Goal: Information Seeking & Learning: Learn about a topic

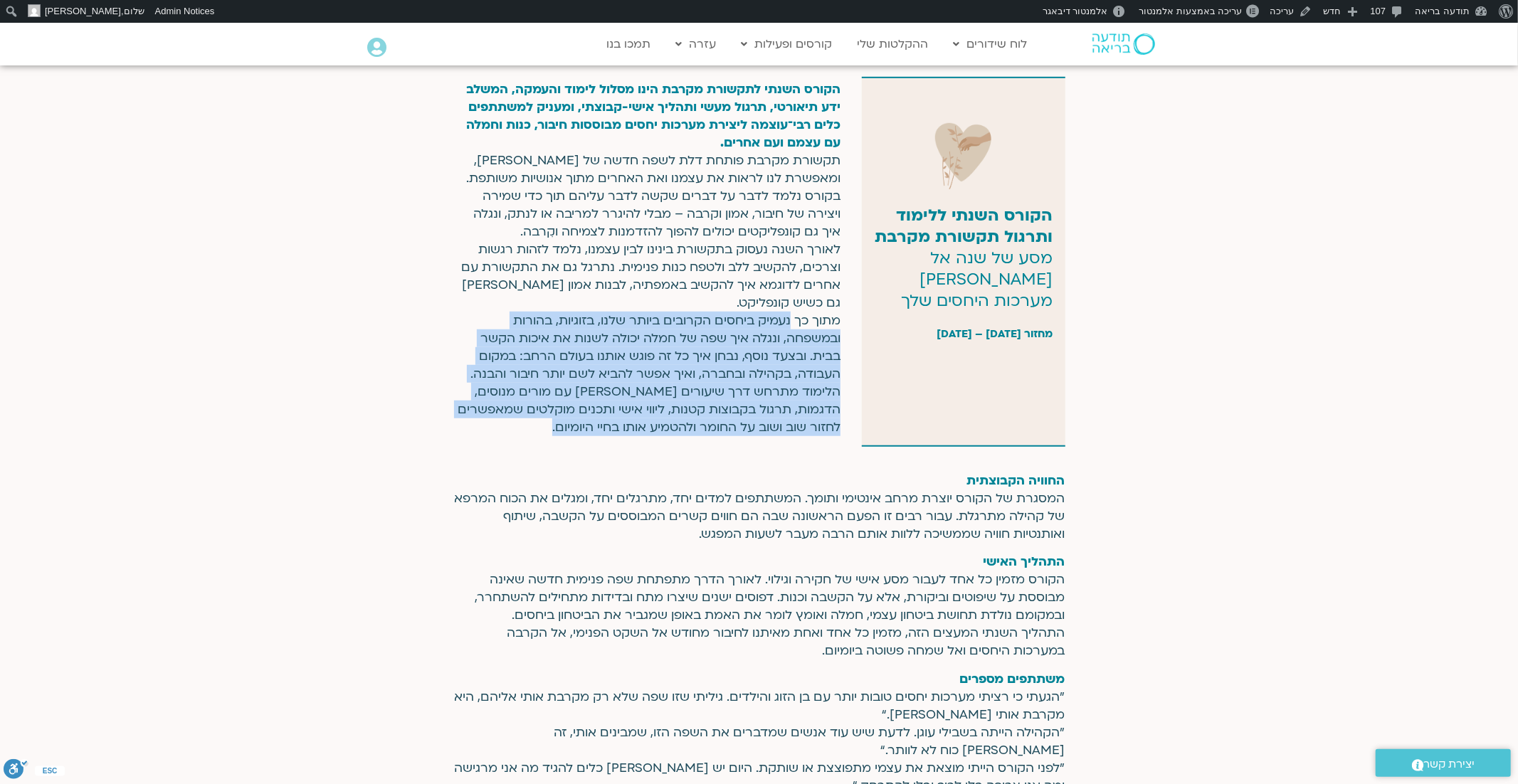
scroll to position [759, 0]
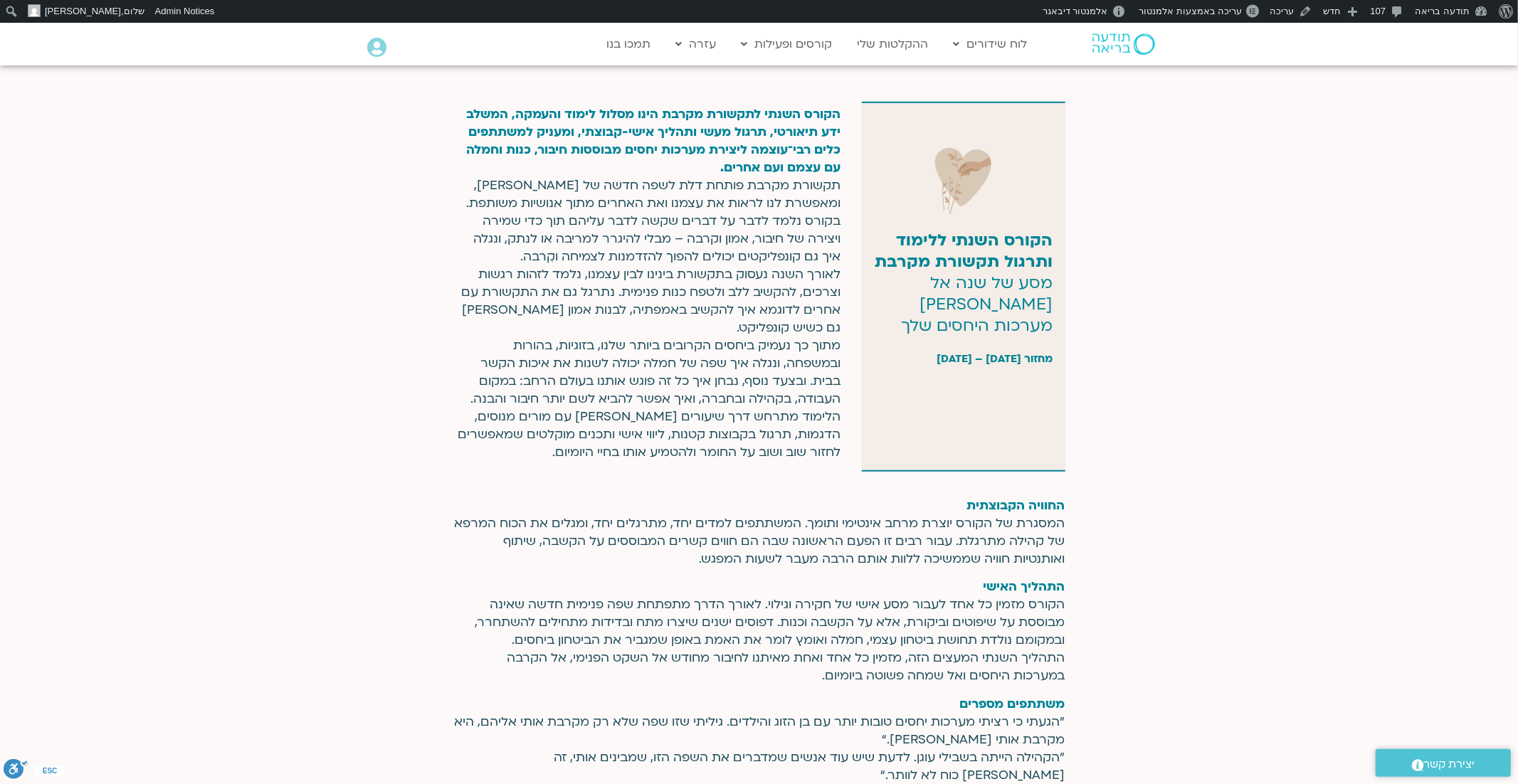
click at [1207, 374] on div "הקורס השנתי ללימוד ותרגול תקשורת מקרבת מסע של שנה אל לב מערכות היחסים שלך מחזור…" at bounding box center [759, 286] width 1518 height 383
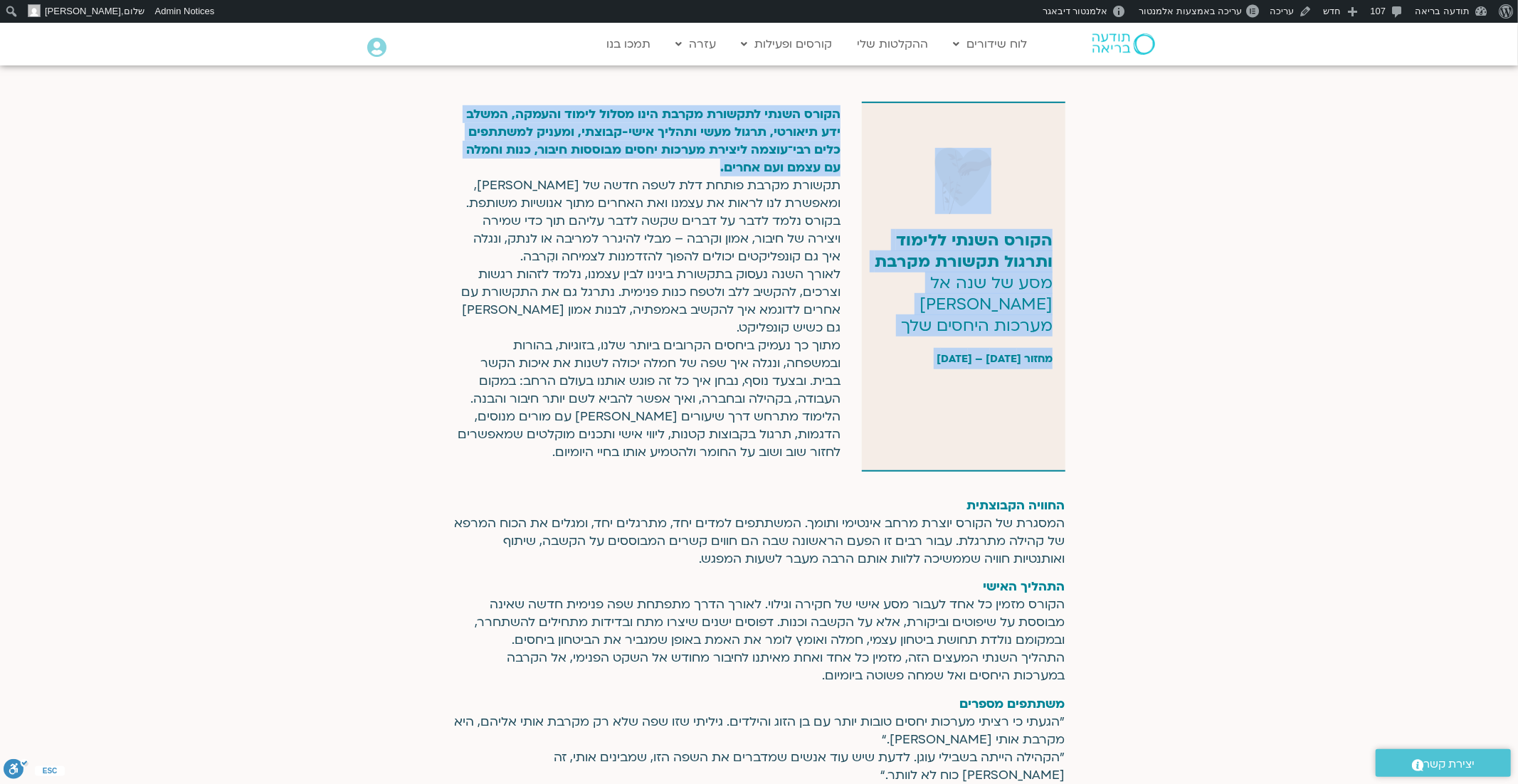
drag, startPoint x: 845, startPoint y: 113, endPoint x: 706, endPoint y: 165, distance: 148.4
click at [706, 165] on div "הקורס השנתי ללימוד ותרגול תקשורת מקרבת מסע של שנה אל לב מערכות היחסים שלך מחזור…" at bounding box center [759, 286] width 1518 height 383
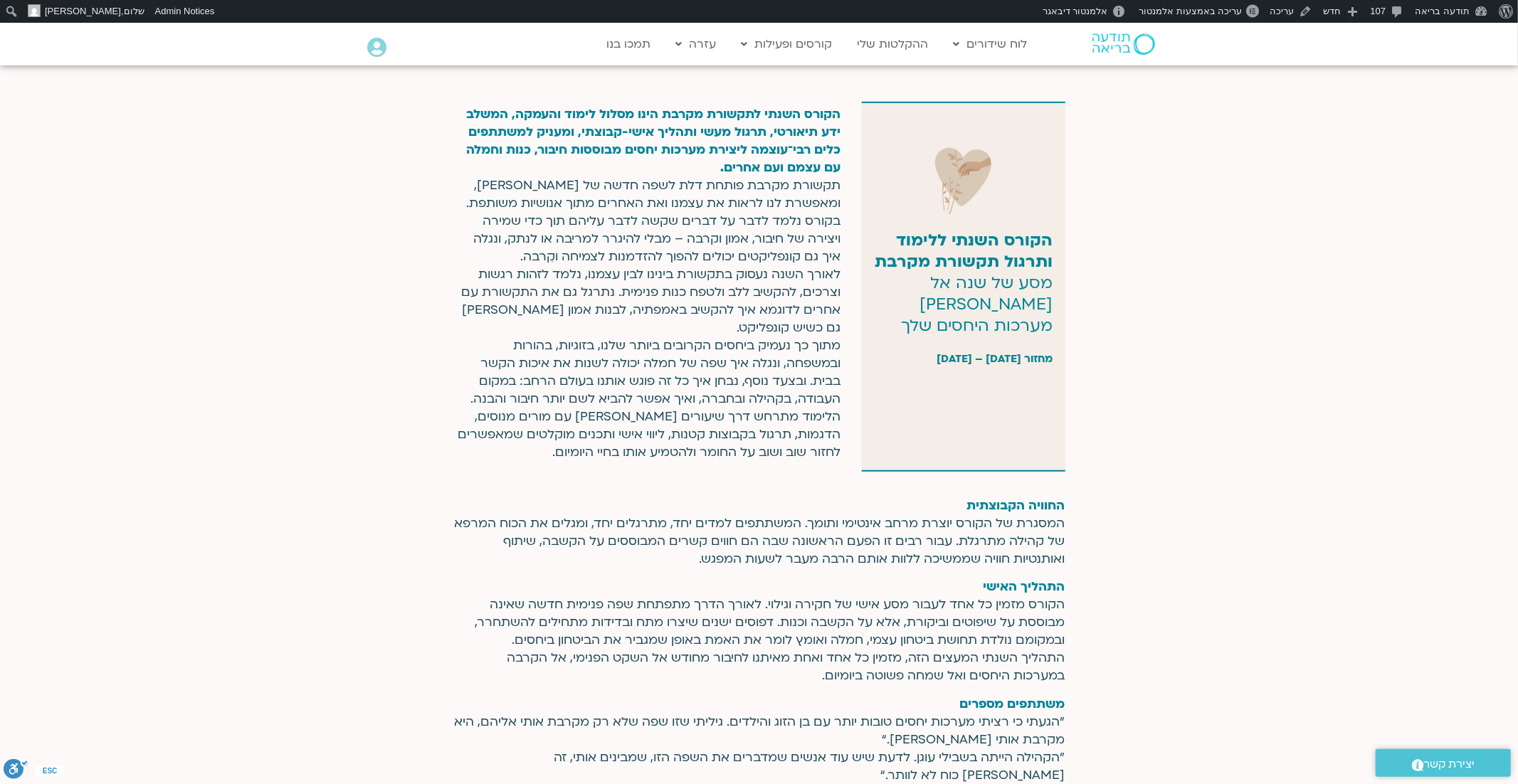
click at [706, 165] on p "הקורס השנתי לתקשורת מקרבת הינו מסלול לימוד והעמקה, המשלב ידע תיאורטי, תרגול מעש…" at bounding box center [647, 283] width 387 height 356
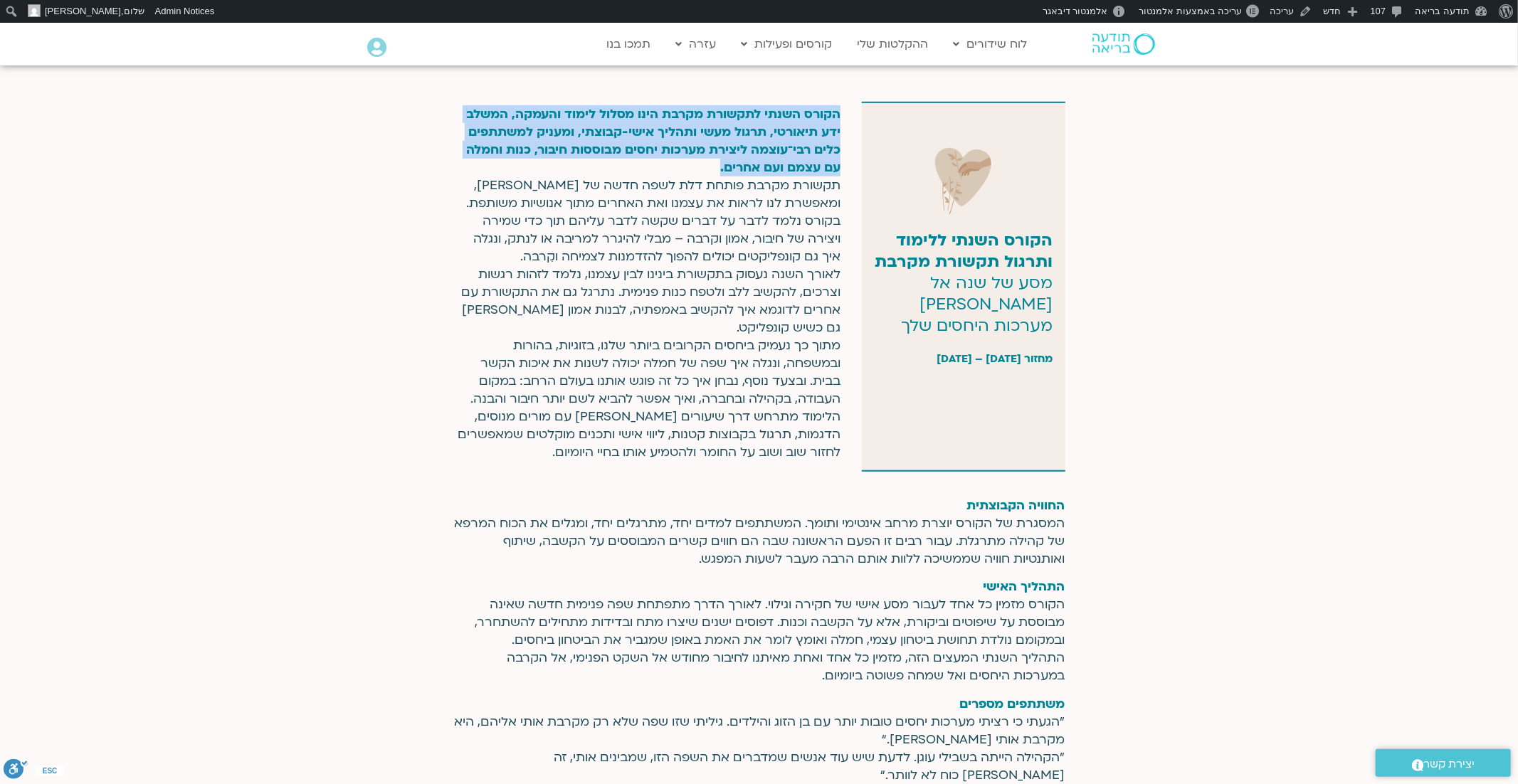
drag, startPoint x: 697, startPoint y: 165, endPoint x: 836, endPoint y: 112, distance: 148.8
click at [837, 112] on p "הקורס השנתי לתקשורת מקרבת הינו מסלול לימוד והעמקה, המשלב ידע תיאורטי, תרגול מעש…" at bounding box center [647, 283] width 387 height 356
copy span "הקורס השנתי לתקשורת מקרבת הינו מסלול לימוד והעמקה, המשלב ידע תיאורטי, תרגול מעש…"
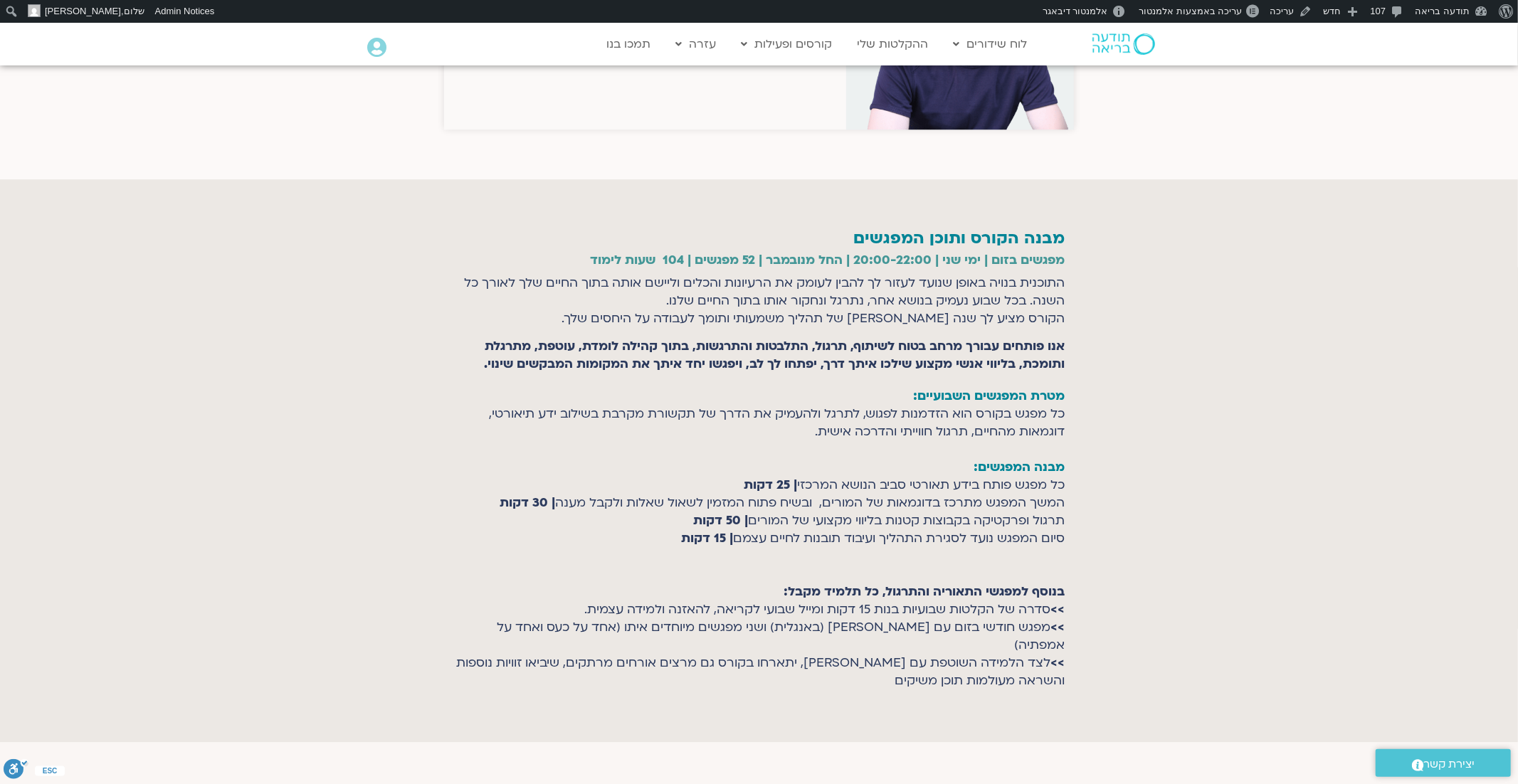
scroll to position [3352, 0]
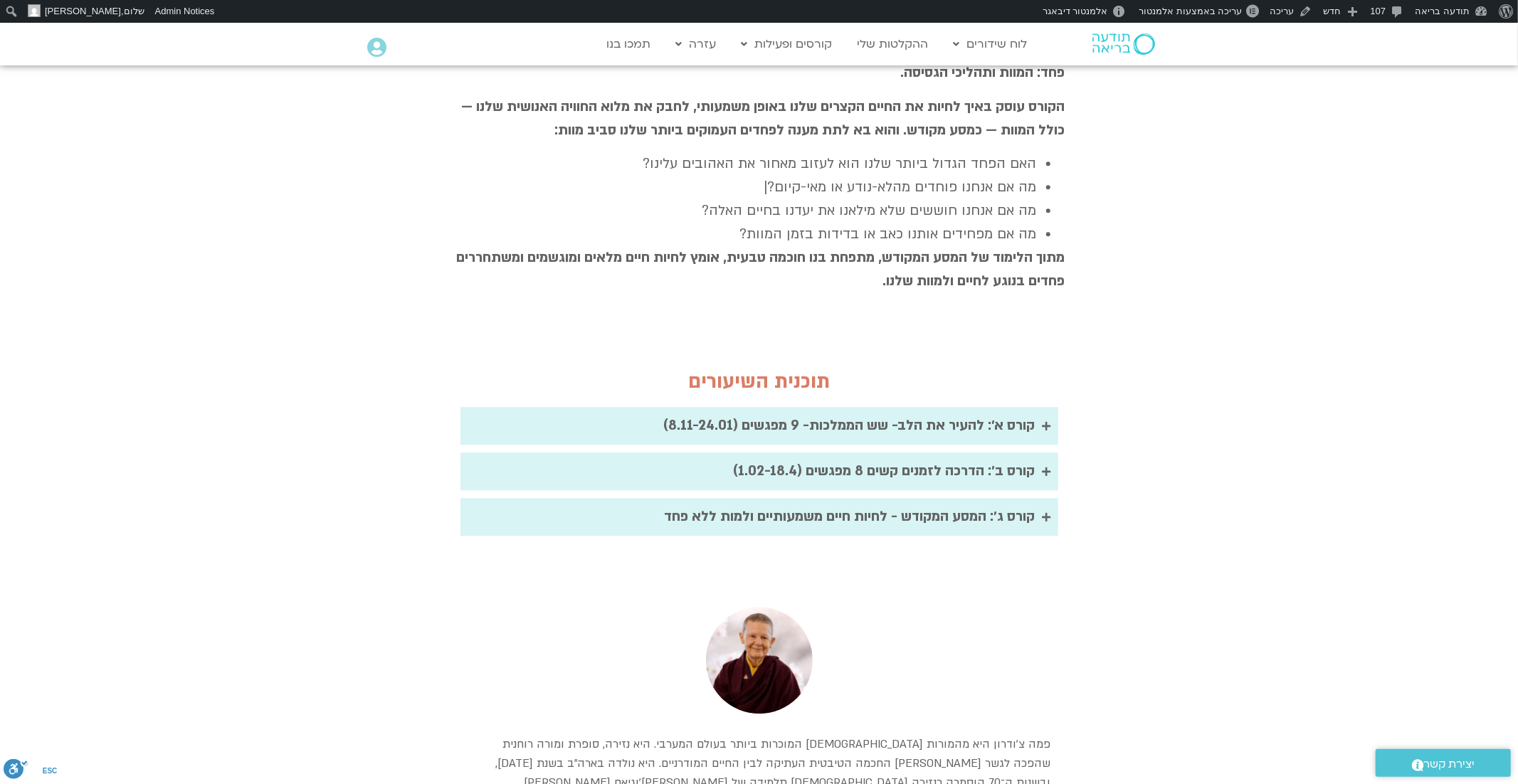
scroll to position [3128, 0]
click at [987, 502] on div "קורס ג׳: המסע המקודש - לחיות חיים משמעותיים ולמות ללא פחד" at bounding box center [849, 514] width 370 height 24
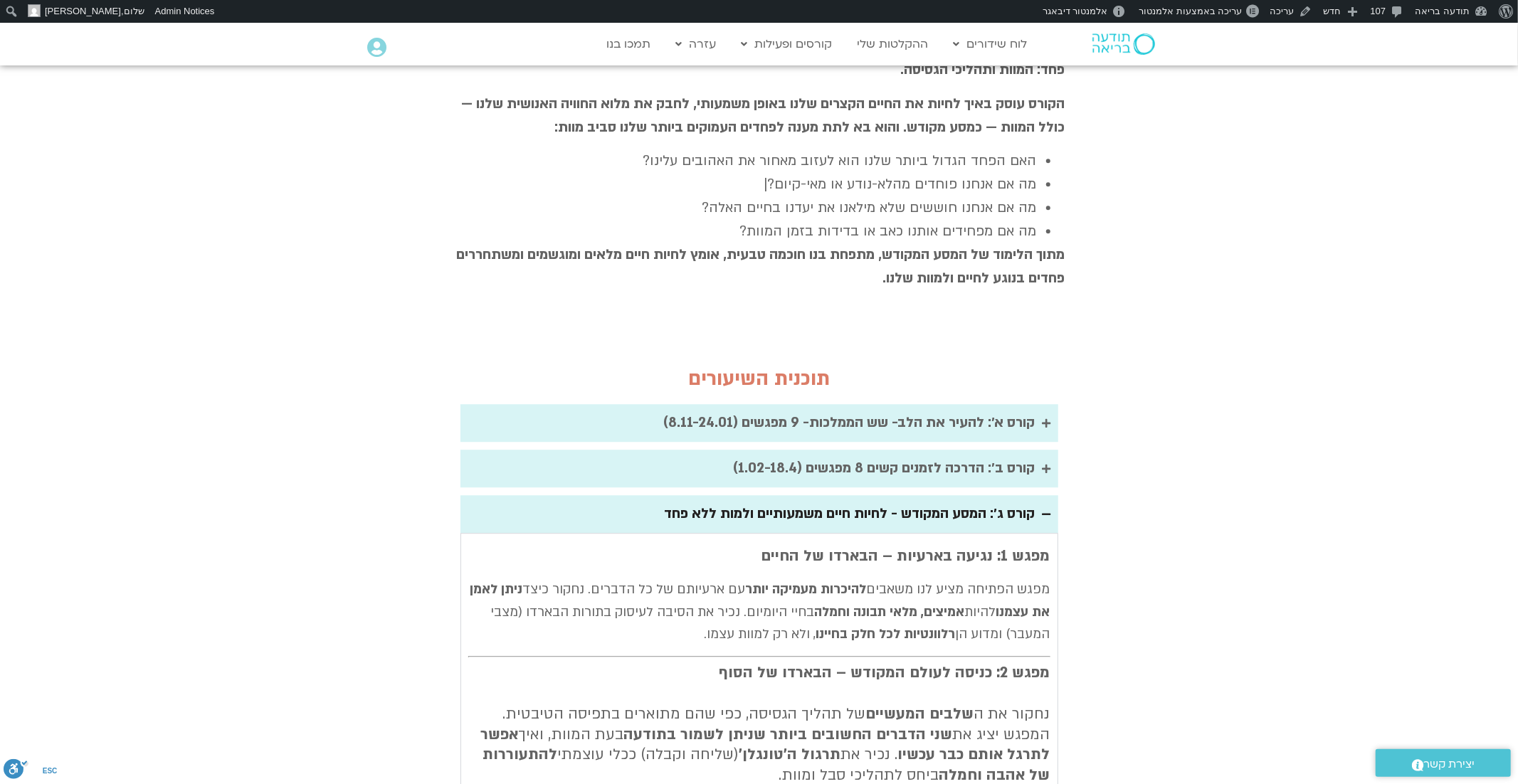
click at [957, 502] on div "קורס ג׳: המסע המקודש - לחיות חיים משמעותיים ולמות ללא פחד" at bounding box center [849, 514] width 370 height 24
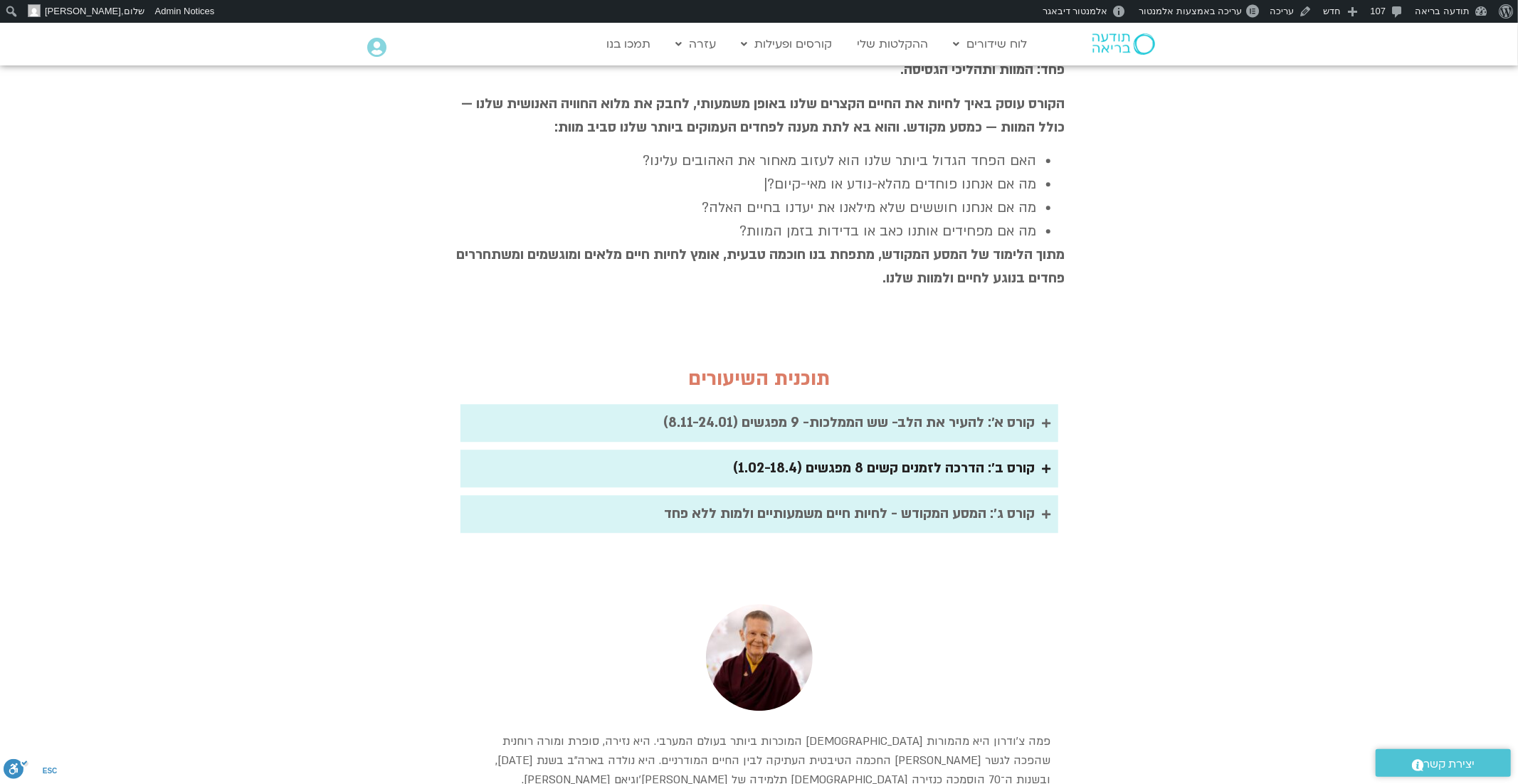
click at [950, 457] on div "קורס ב׳: הדרכה לזמנים קשים 8 מפגשים (1.02-18.4)" at bounding box center [885, 469] width 302 height 24
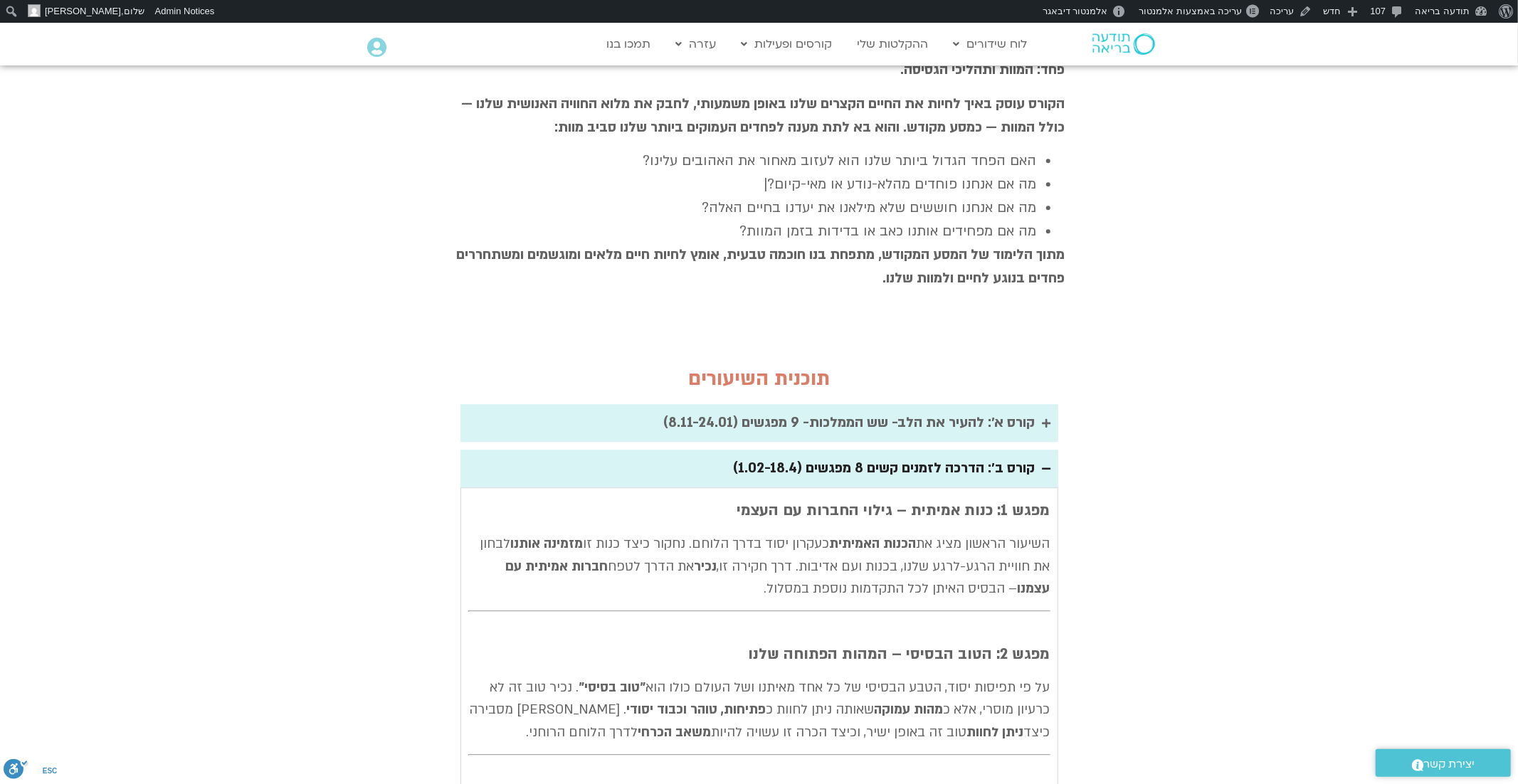
click at [950, 457] on div "קורס ב׳: הדרכה לזמנים קשים 8 מפגשים (1.02-18.4)" at bounding box center [885, 469] width 302 height 24
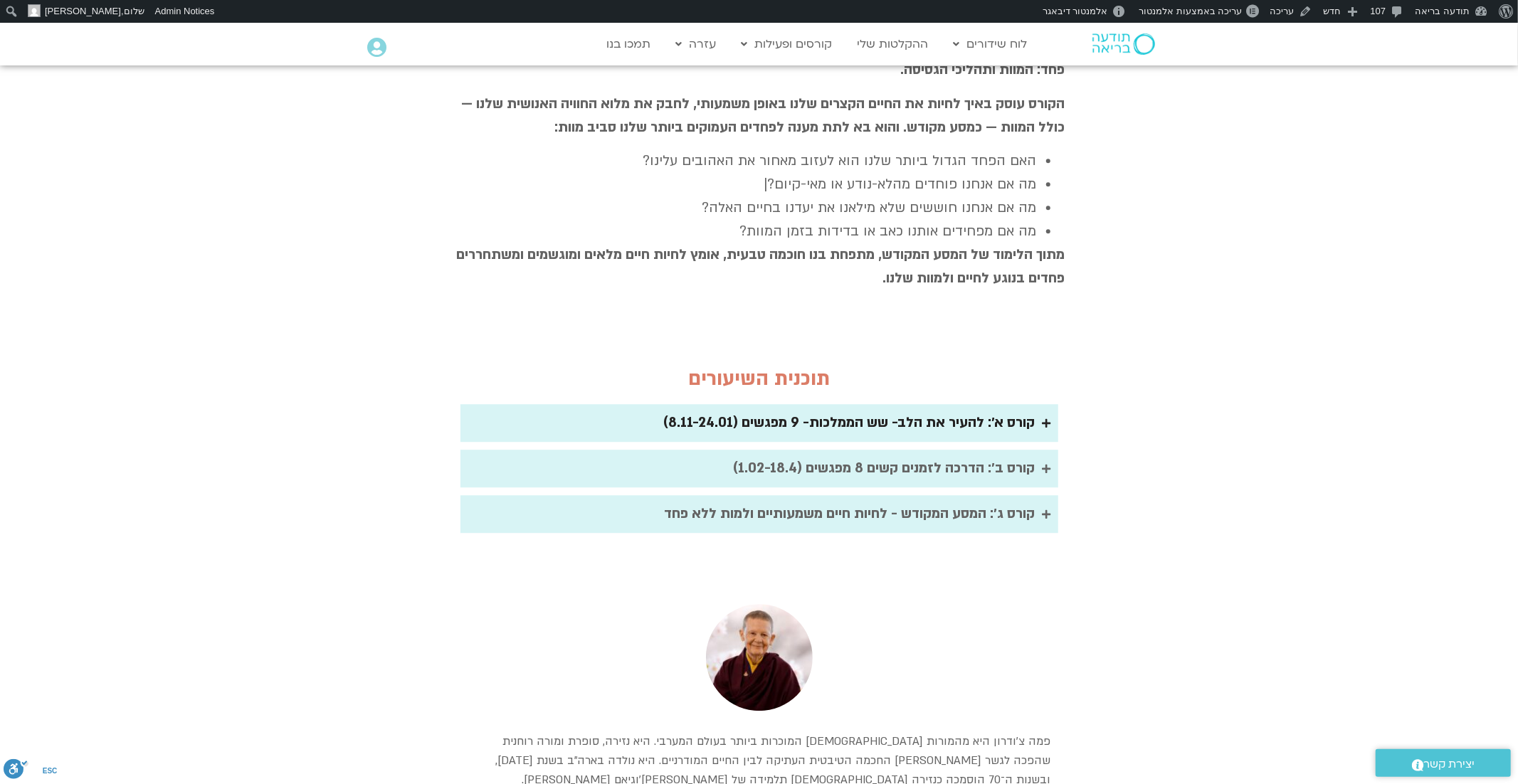
click at [946, 411] on div "קורס א׳: להעיר את הלב- שש הממלכות- 9 מפגשים (8.11-24.01)" at bounding box center [849, 423] width 371 height 24
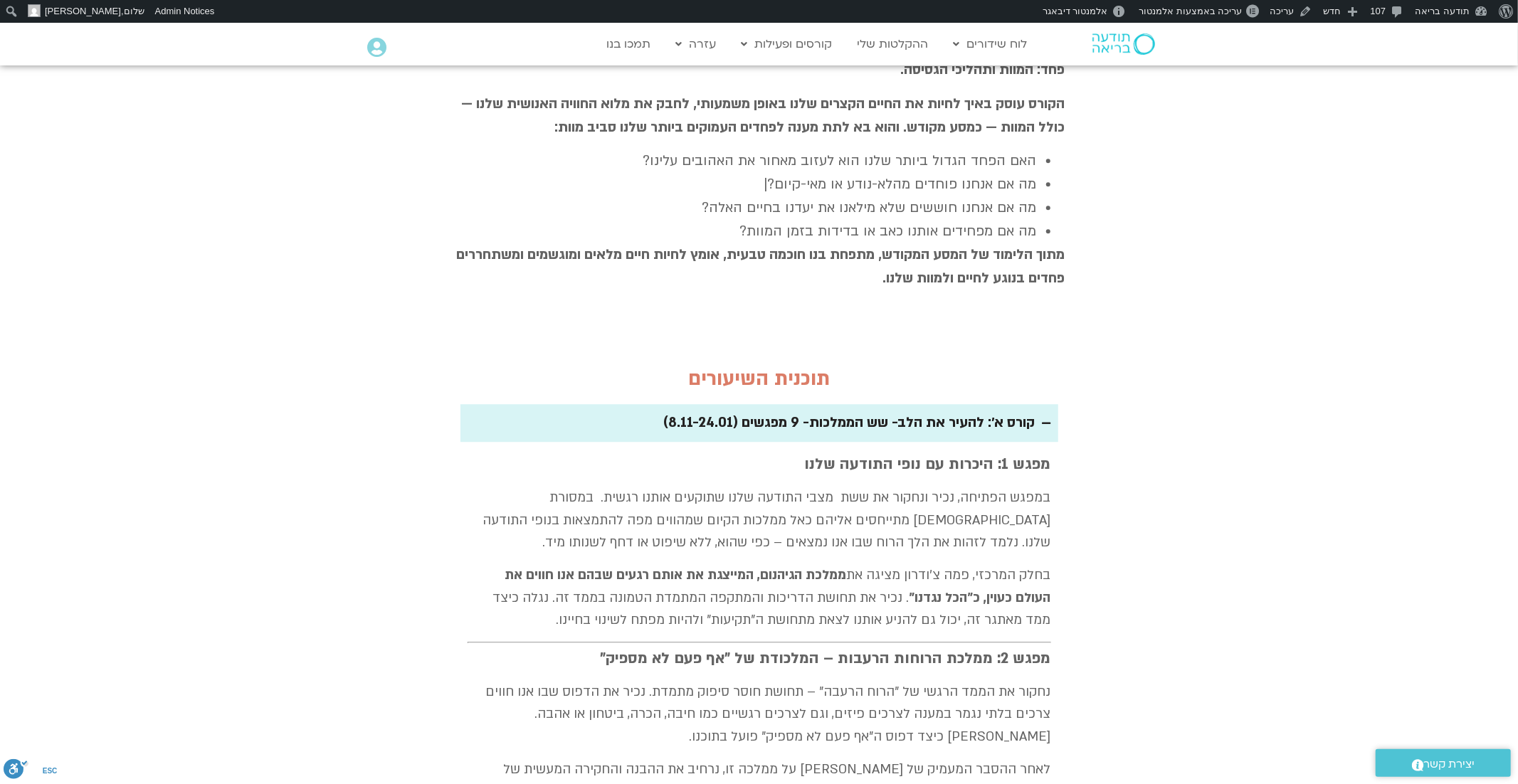
click at [946, 411] on div "קורס א׳: להעיר את הלב- שש הממלכות- 9 מפגשים (8.11-24.01)" at bounding box center [849, 423] width 371 height 24
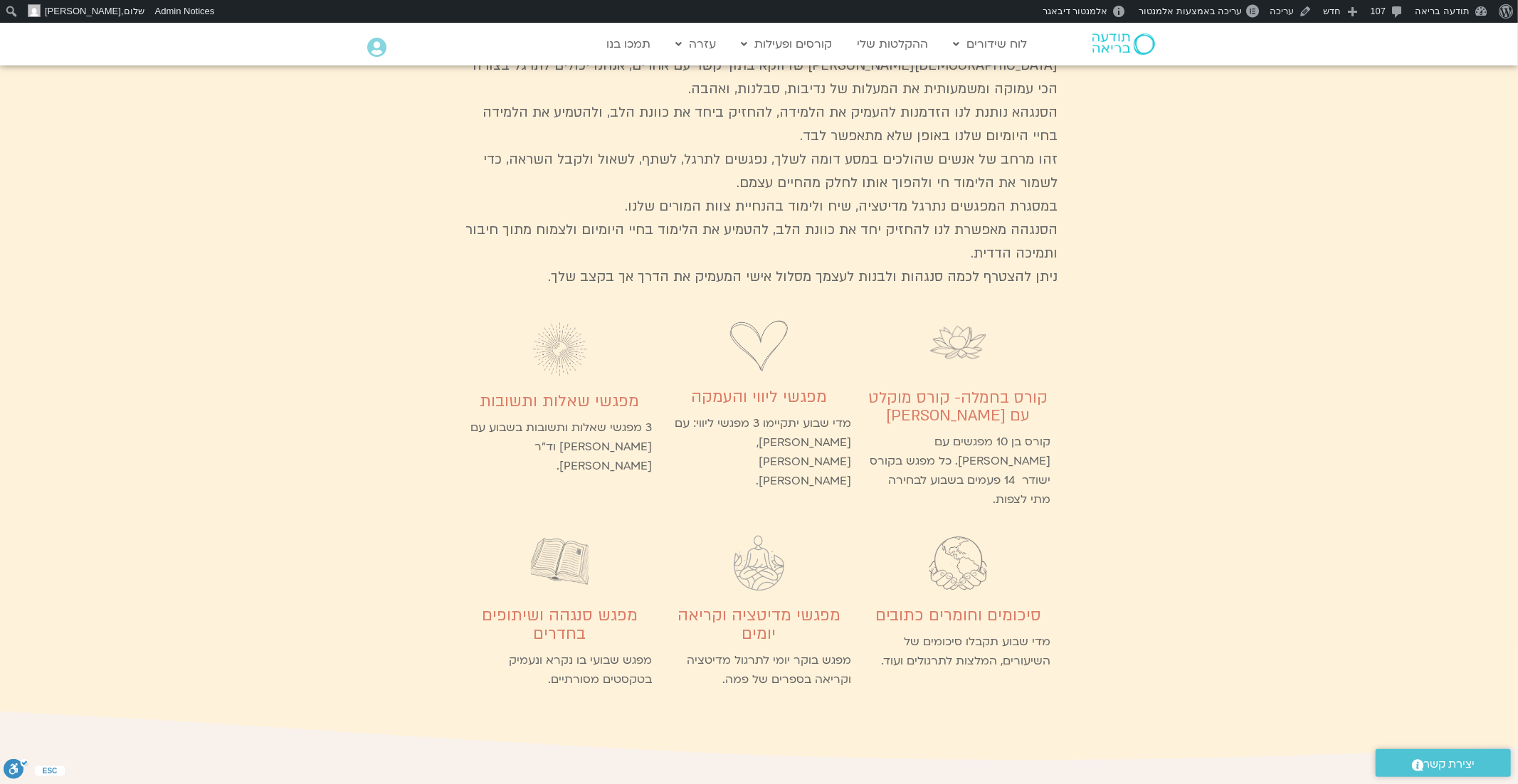
scroll to position [4812, 0]
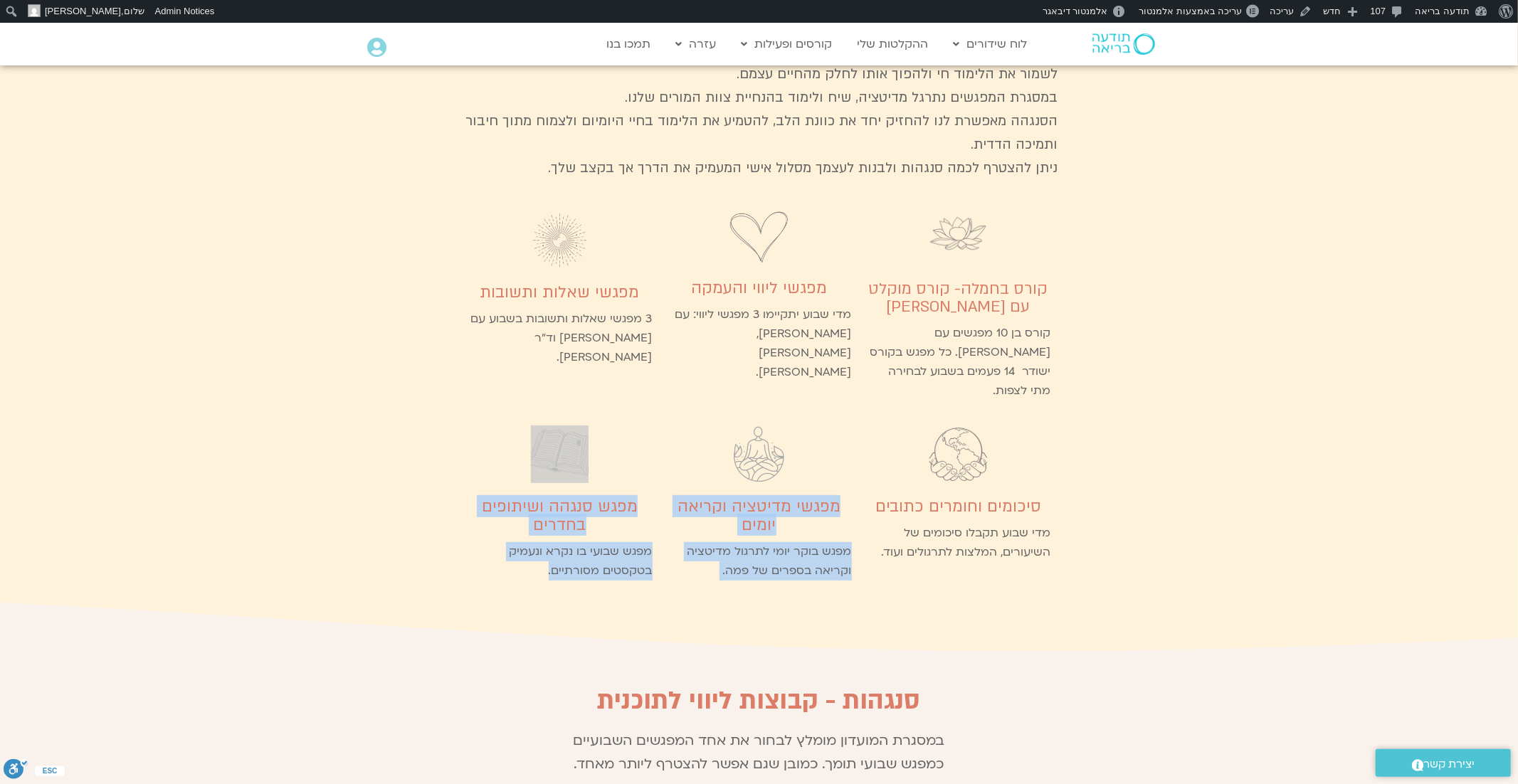
drag, startPoint x: 522, startPoint y: 414, endPoint x: 846, endPoint y: 347, distance: 330.9
click at [846, 418] on div "סיכומים וחומרים כתובים מדי שבוע תקבלו סיכומים של השיעורים, המלצות לתרגולים ועוד…" at bounding box center [760, 508] width 598 height 179
copy div "מפגשי מדיטציה וקריאה יומים מפגש בוקר יומי לתרגול מדיטציה וקריאה בספרים של פמה. …"
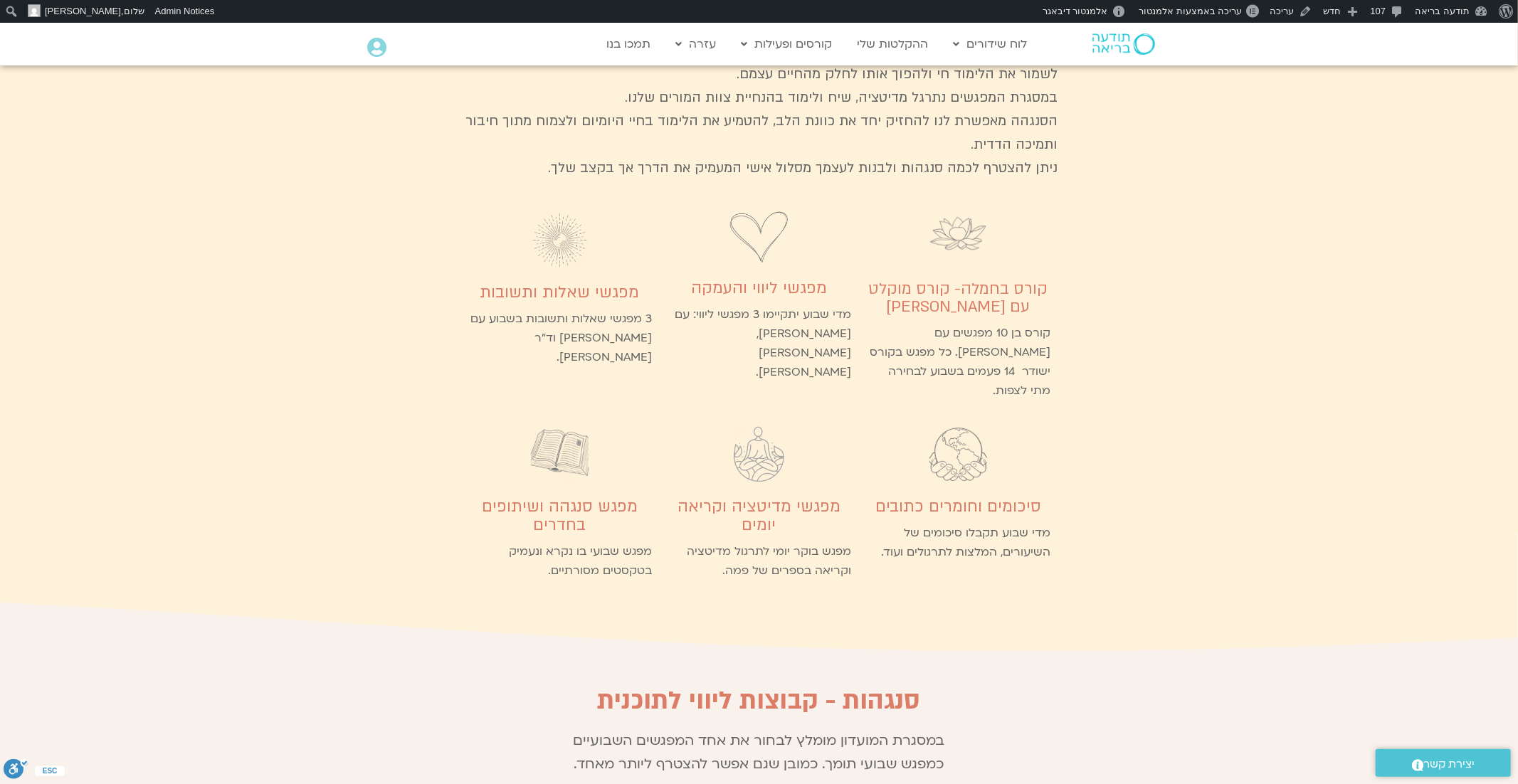
click at [879, 418] on div "סיכומים וחומרים כתובים מדי שבוע תקבלו סיכומים של השיעורים, המלצות לתרגולים ועוד." at bounding box center [958, 508] width 199 height 179
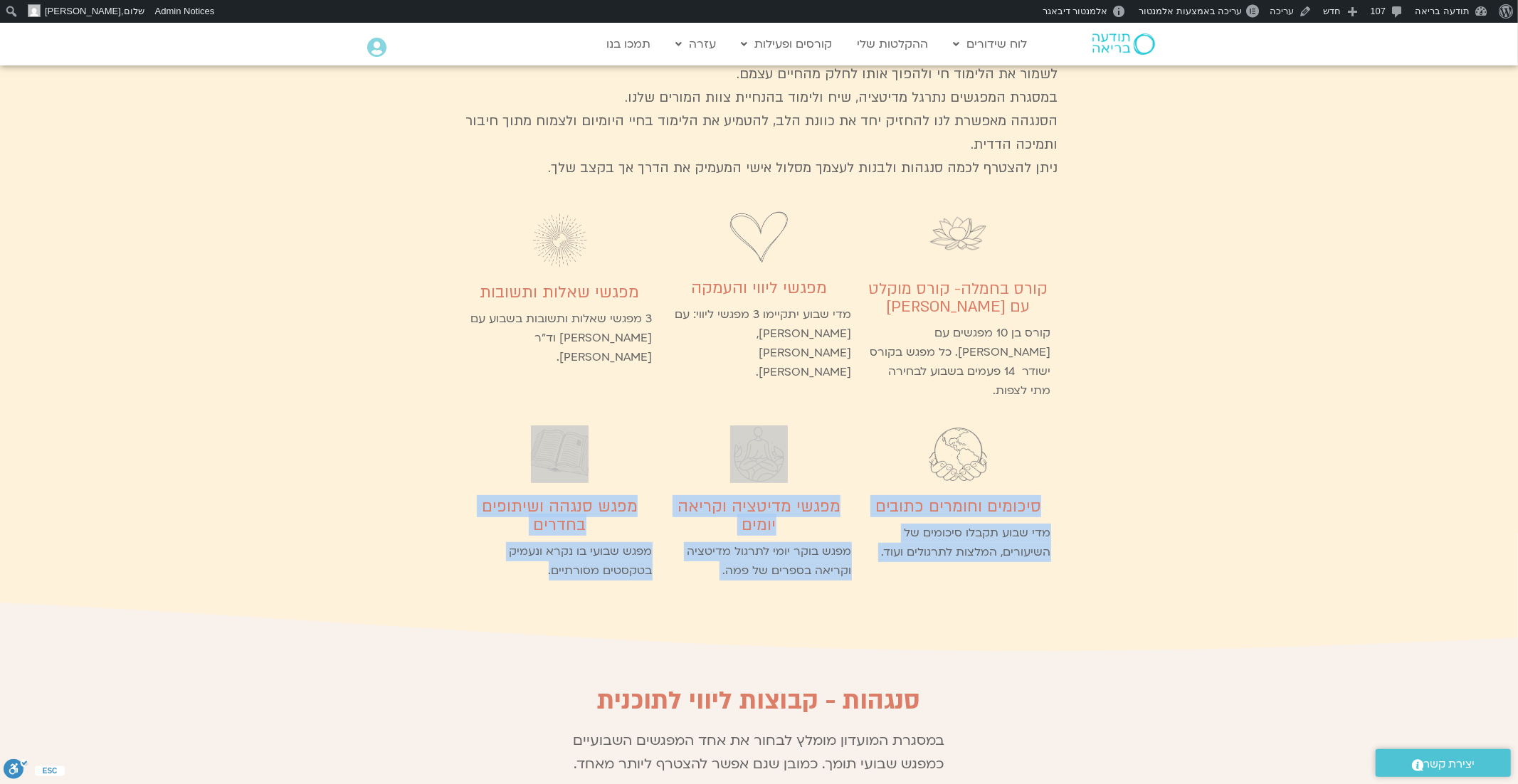
drag, startPoint x: 1052, startPoint y: 345, endPoint x: 482, endPoint y: 407, distance: 573.4
click at [479, 418] on div "סיכומים וחומרים כתובים מדי שבוע תקבלו סיכומים של השיעורים, המלצות לתרגולים ועוד…" at bounding box center [760, 508] width 598 height 179
copy div "סיכומים וחומרים כתובים מדי שבוע תקבלו סיכומים של השיעורים, המלצות לתרגולים ועוד…"
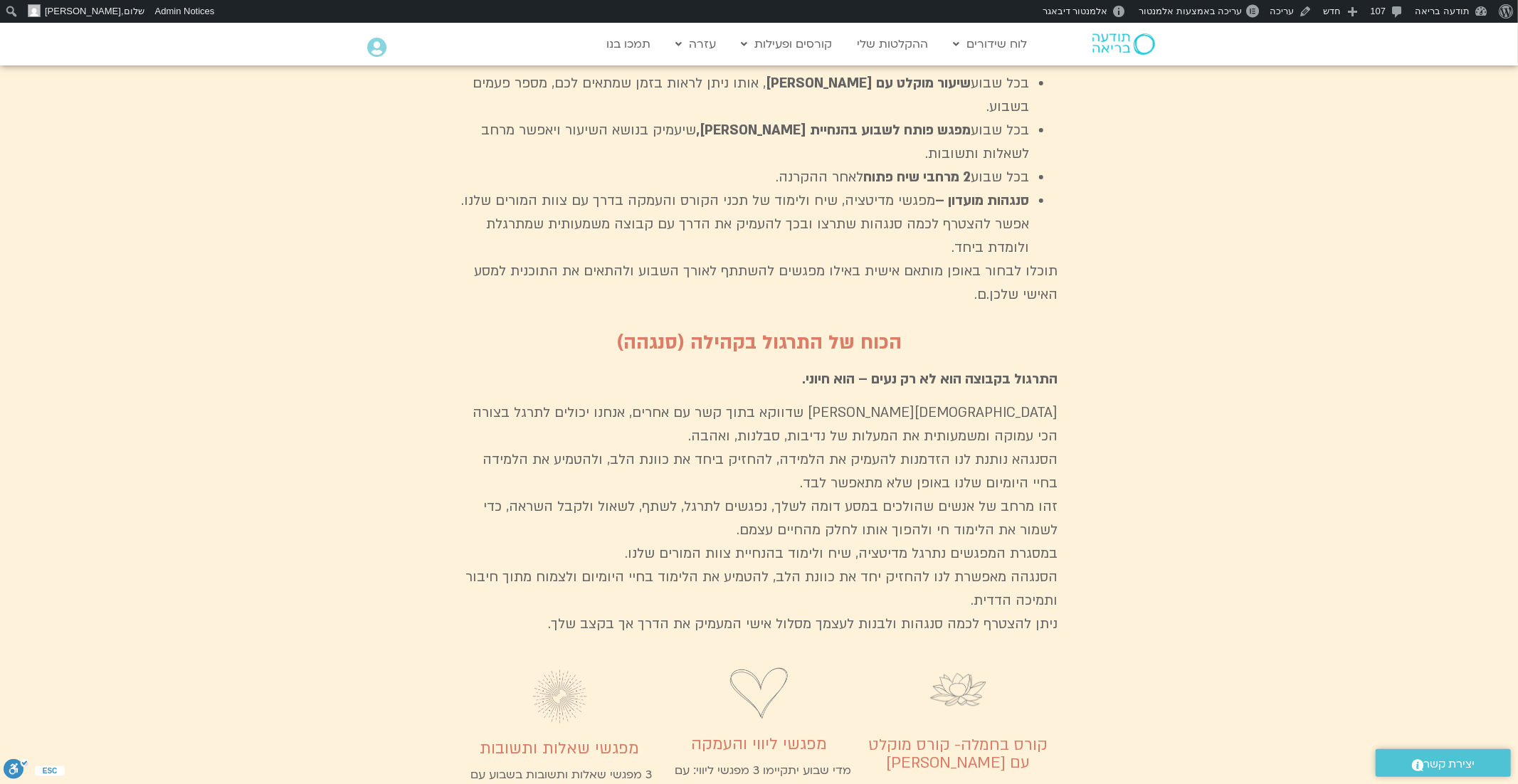
scroll to position [4221, 0]
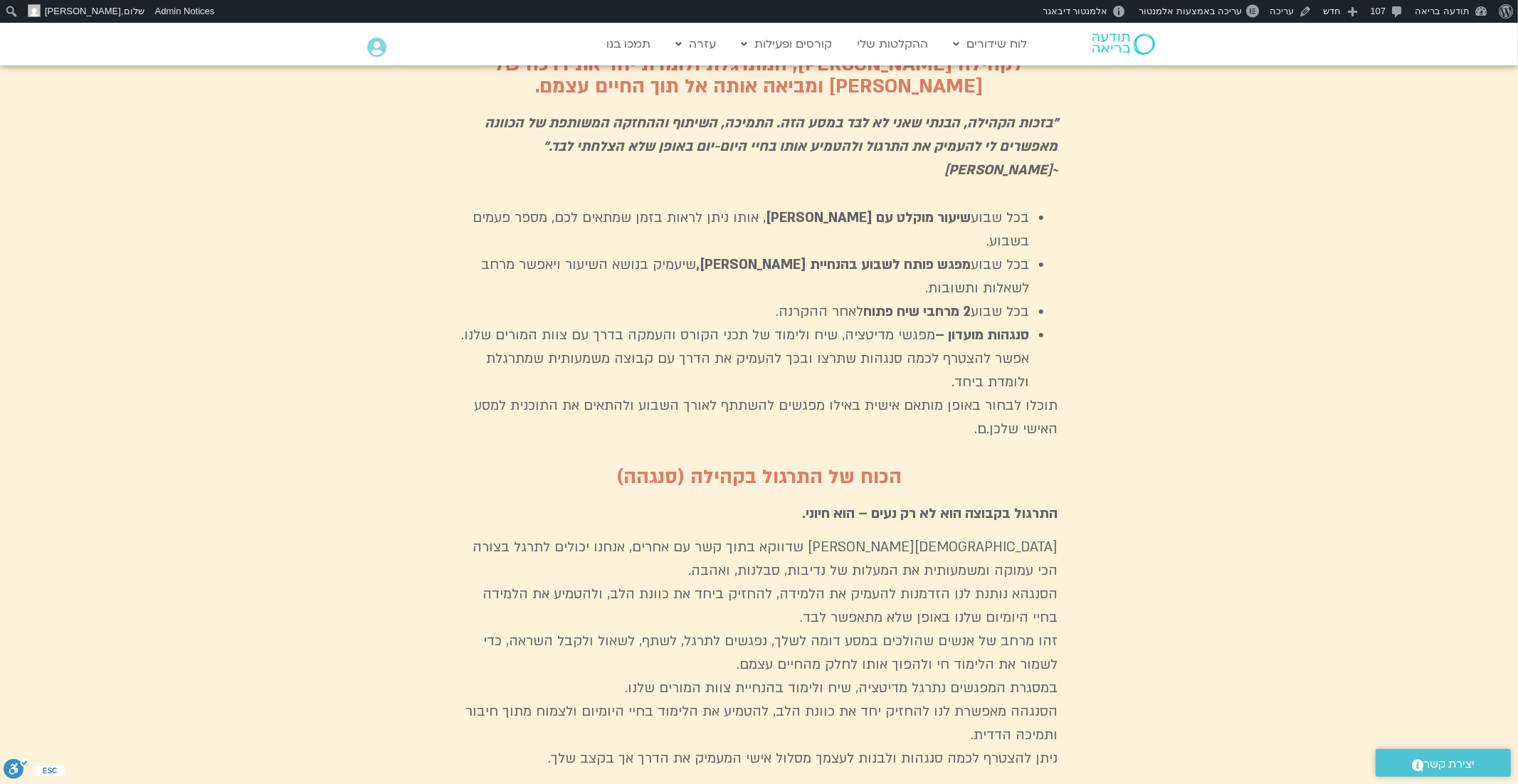
click at [1067, 373] on section "מועדון פמה צ׳ודרון מועדון פמה צ׳ודרון ללמוד, לתרגל ולצמוח יחד מזמינים אותך להצט…" at bounding box center [759, 597] width 1518 height 1296
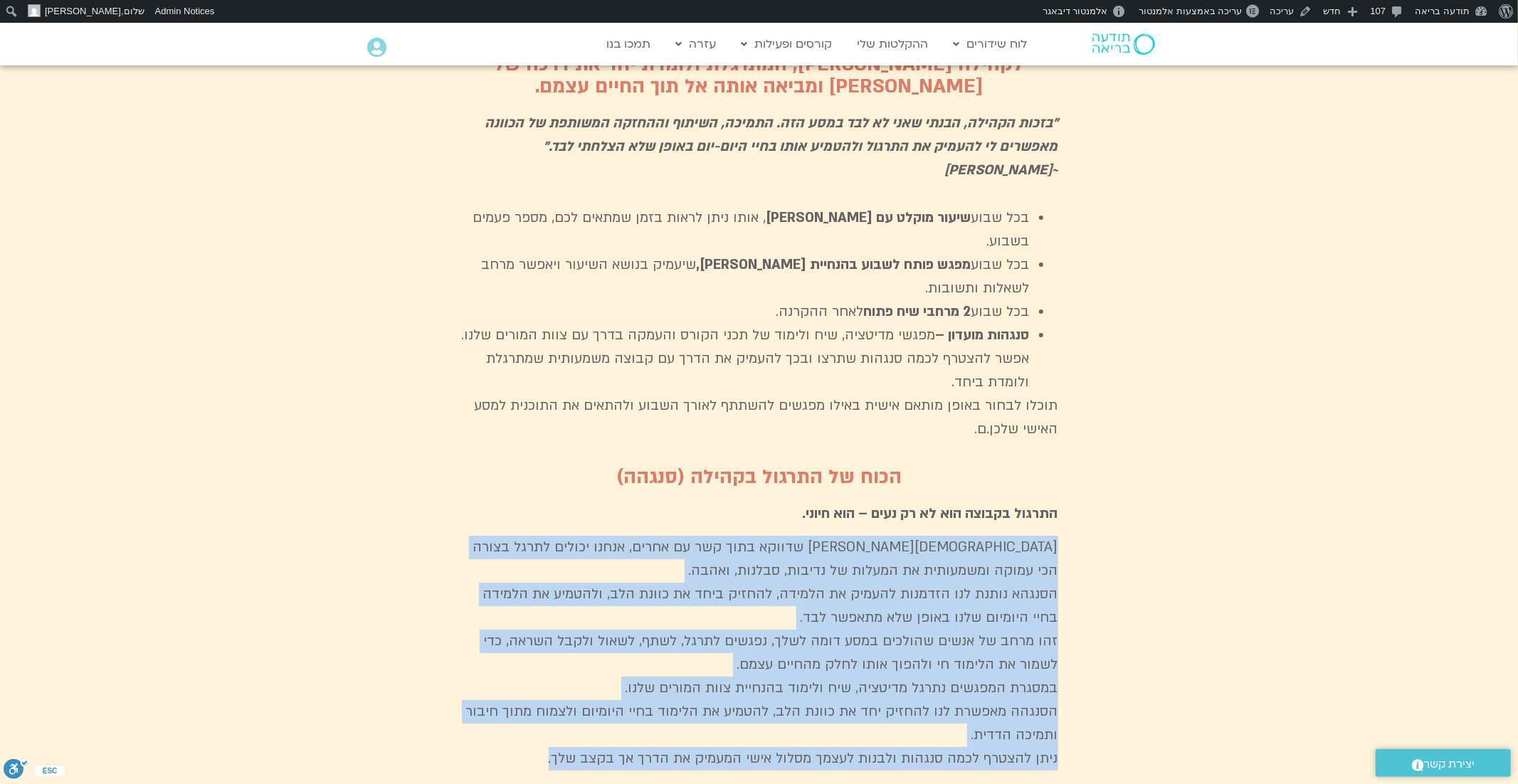
drag, startPoint x: 1067, startPoint y: 411, endPoint x: 549, endPoint y: 623, distance: 559.7
click at [549, 623] on section "מועדון פמה צ׳ודרון מועדון פמה צ׳ודרון ללמוד, לתרגל ולצמוח יחד מזמינים אותך להצט…" at bounding box center [759, 597] width 1518 height 1296
copy p "loremips dolo sitame cons adi el seddo, eiusm tempor incid utlab etd magna aliq…"
click at [880, 536] on p "[DEMOGRAPHIC_DATA][PERSON_NAME] שדווקא בתוך קשר עם אחרים, אנחנו יכולים לתרגל בצ…" at bounding box center [760, 653] width 598 height 235
drag, startPoint x: 1066, startPoint y: 378, endPoint x: 556, endPoint y: 635, distance: 571.1
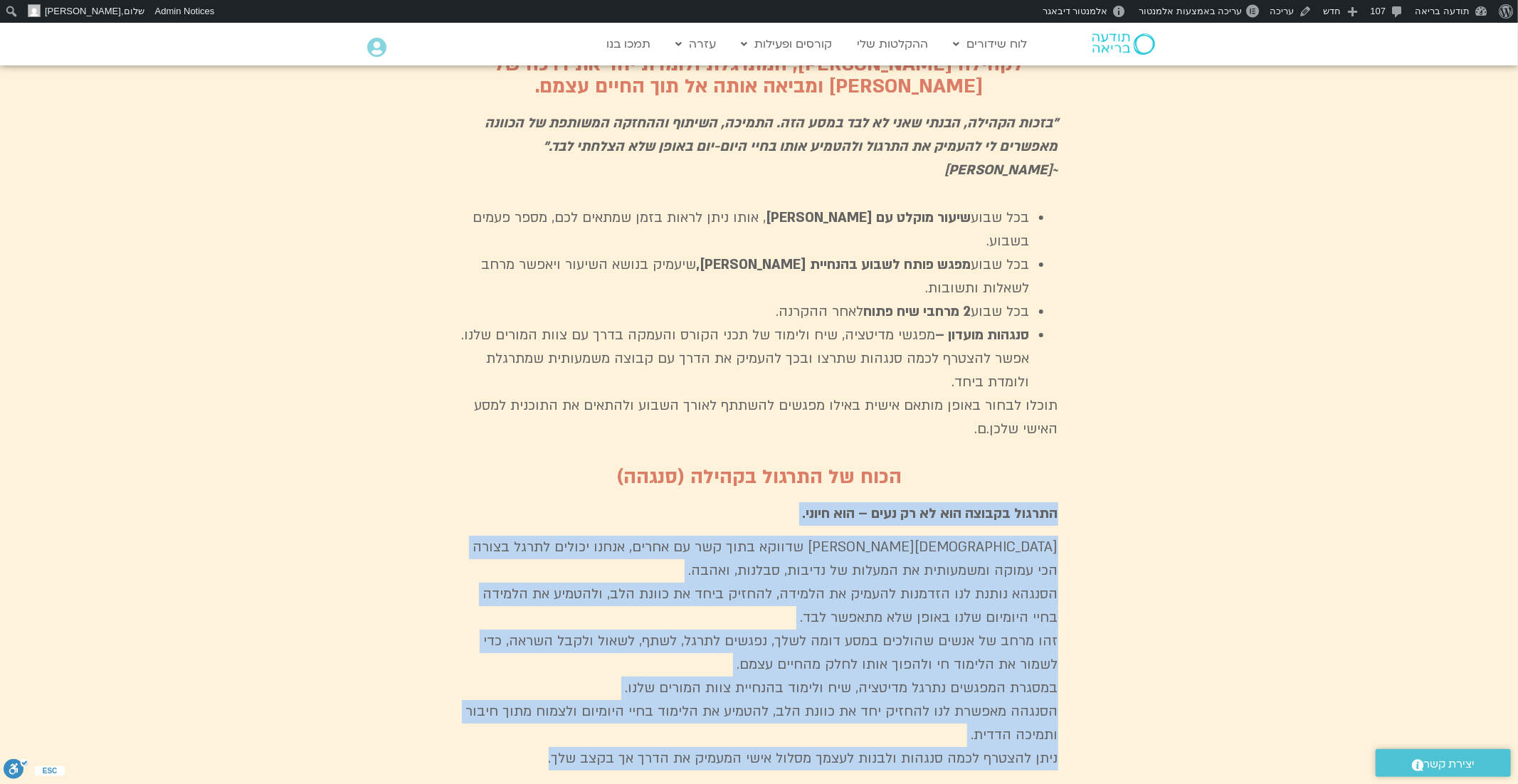
click at [556, 635] on section "מועדון פמה צ׳ודרון מועדון פמה צ׳ודרון ללמוד, לתרגל ולצמוח יחד מזמינים אותך להצט…" at bounding box center [759, 597] width 1518 height 1296
copy div "loremi dolors ame co ad elit – sed doeiu. temporin utla etdolo magn ali en admi…"
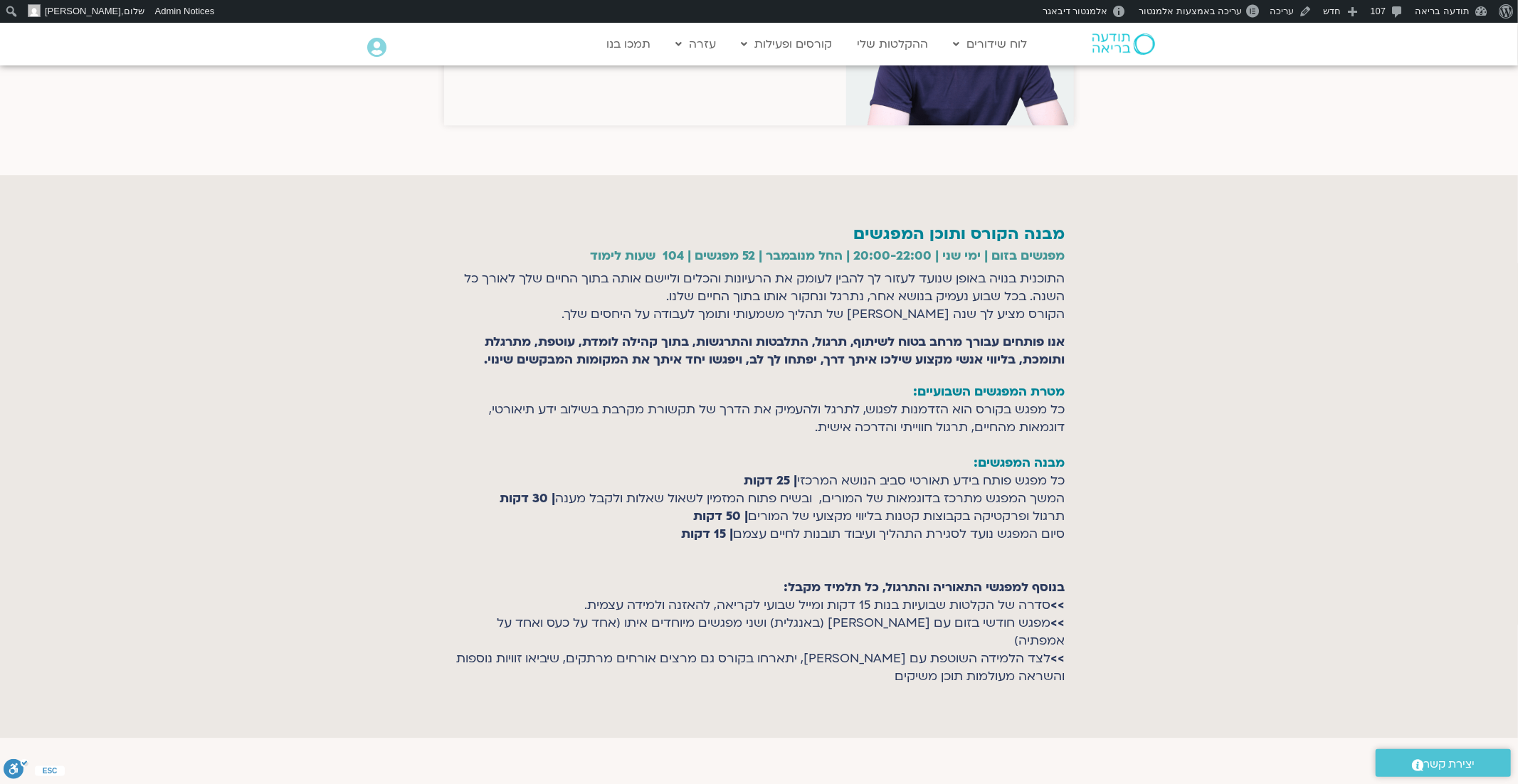
click at [1095, 364] on div at bounding box center [759, 456] width 1518 height 562
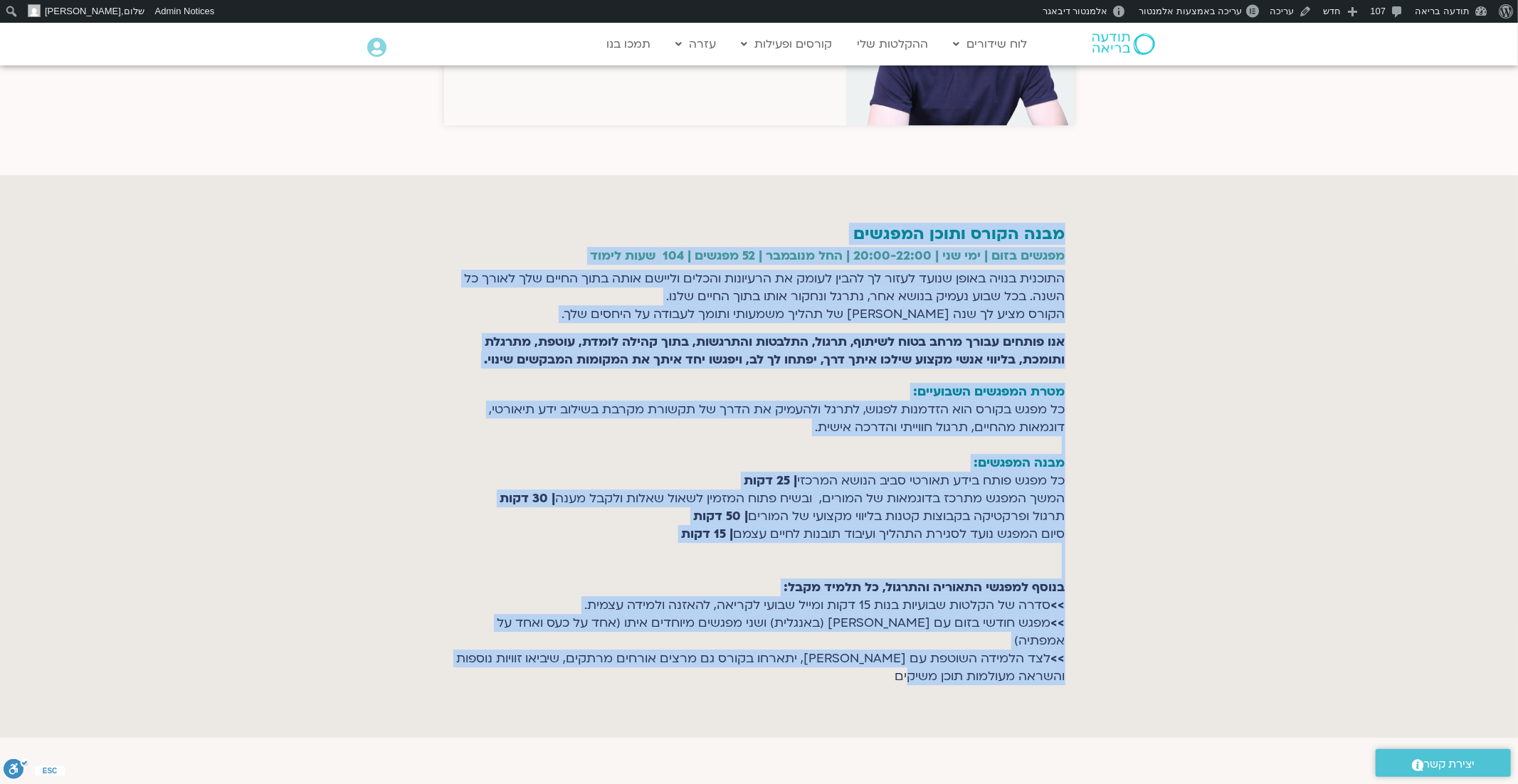
drag, startPoint x: 1065, startPoint y: 197, endPoint x: 831, endPoint y: 623, distance: 486.0
click at [831, 623] on section "מבנה הקורס ותוכן המפגשים מפגשים בזום | ימי שני | 20:00-22:00 | החל מנובמבר | 52…" at bounding box center [759, 456] width 1518 height 562
copy section "מבנה הקורס ותוכן המפגשים מפגשים בזום | ימי שני | 20:00-22:00 | החל מנובמבר | 52…"
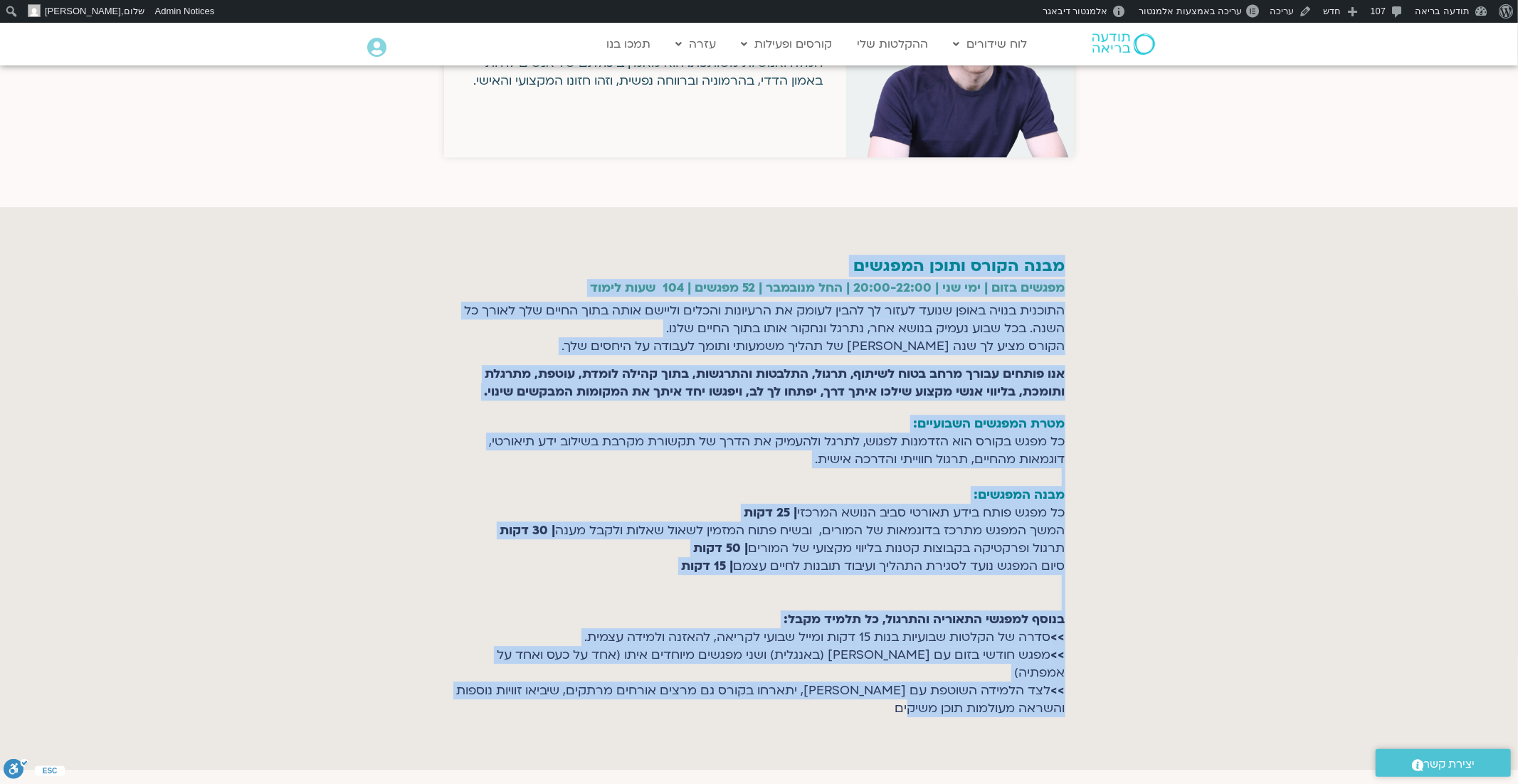
scroll to position [3298, 0]
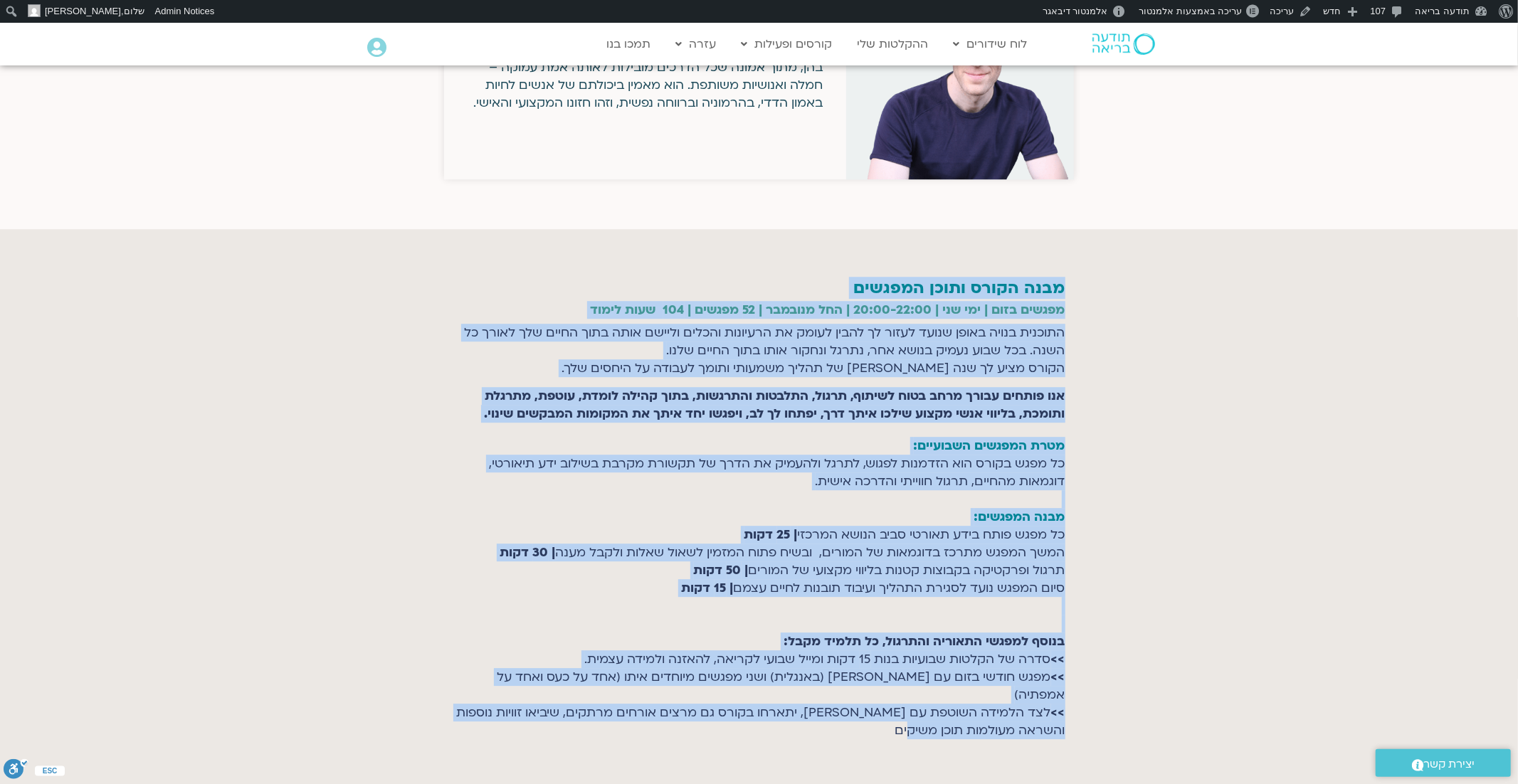
click at [979, 302] on b "מפגשים בזום | ימי שני | 20:00-22:00 | החל מנובמבר | 52 מפגשים | 104 שעות לימוד" at bounding box center [828, 310] width 474 height 17
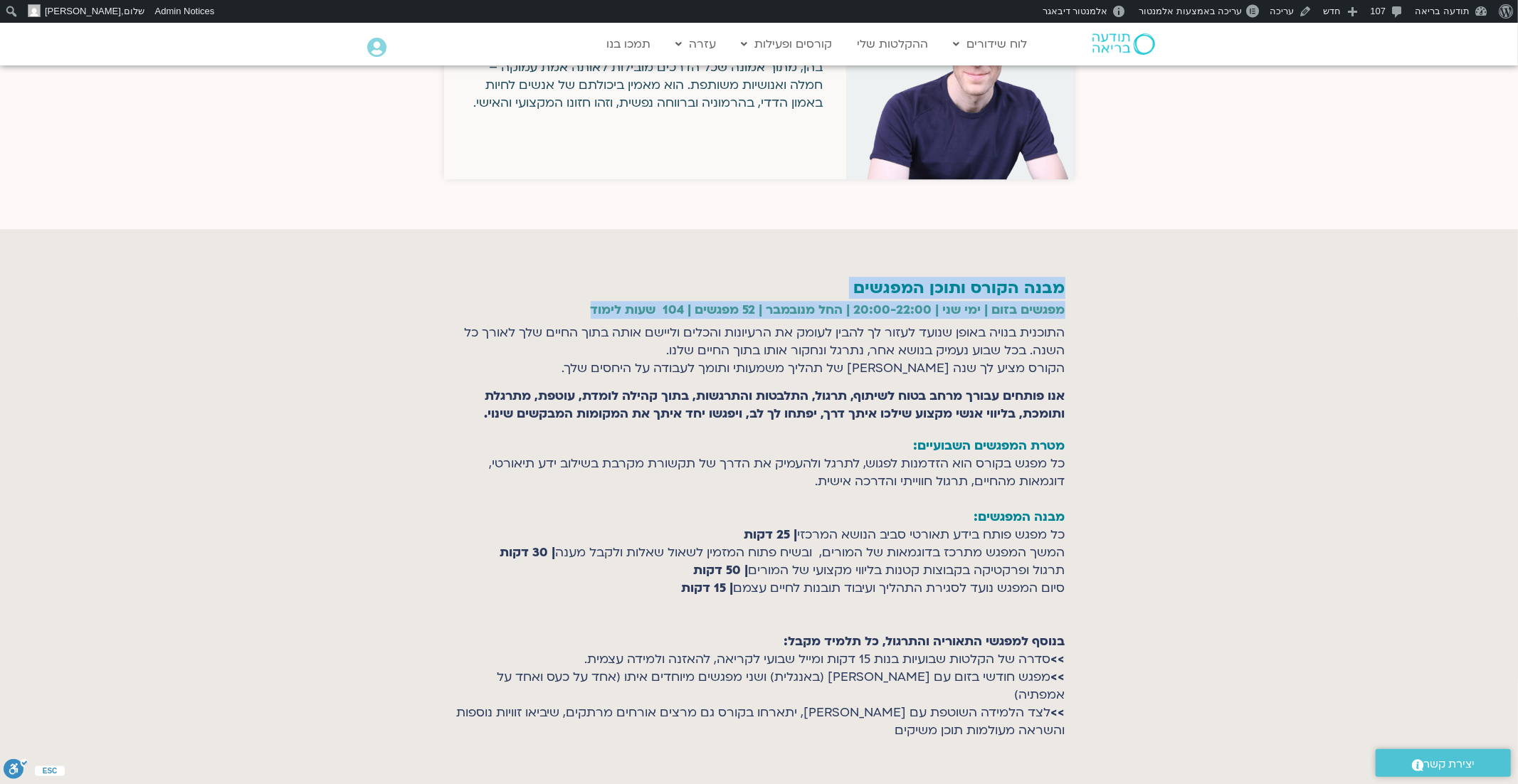
drag, startPoint x: 1072, startPoint y: 272, endPoint x: 581, endPoint y: 271, distance: 491.0
click at [581, 271] on section "מבנה הקורס ותוכן המפגשים מפגשים בזום | ימי שני | 20:00-22:00 | החל מנובמבר | 52…" at bounding box center [759, 510] width 1518 height 562
copy section "מבנה הקורס ותוכן המפגשים מפגשים בזום | ימי שני | 20:00-22:00 | החל מנובמבר | 52…"
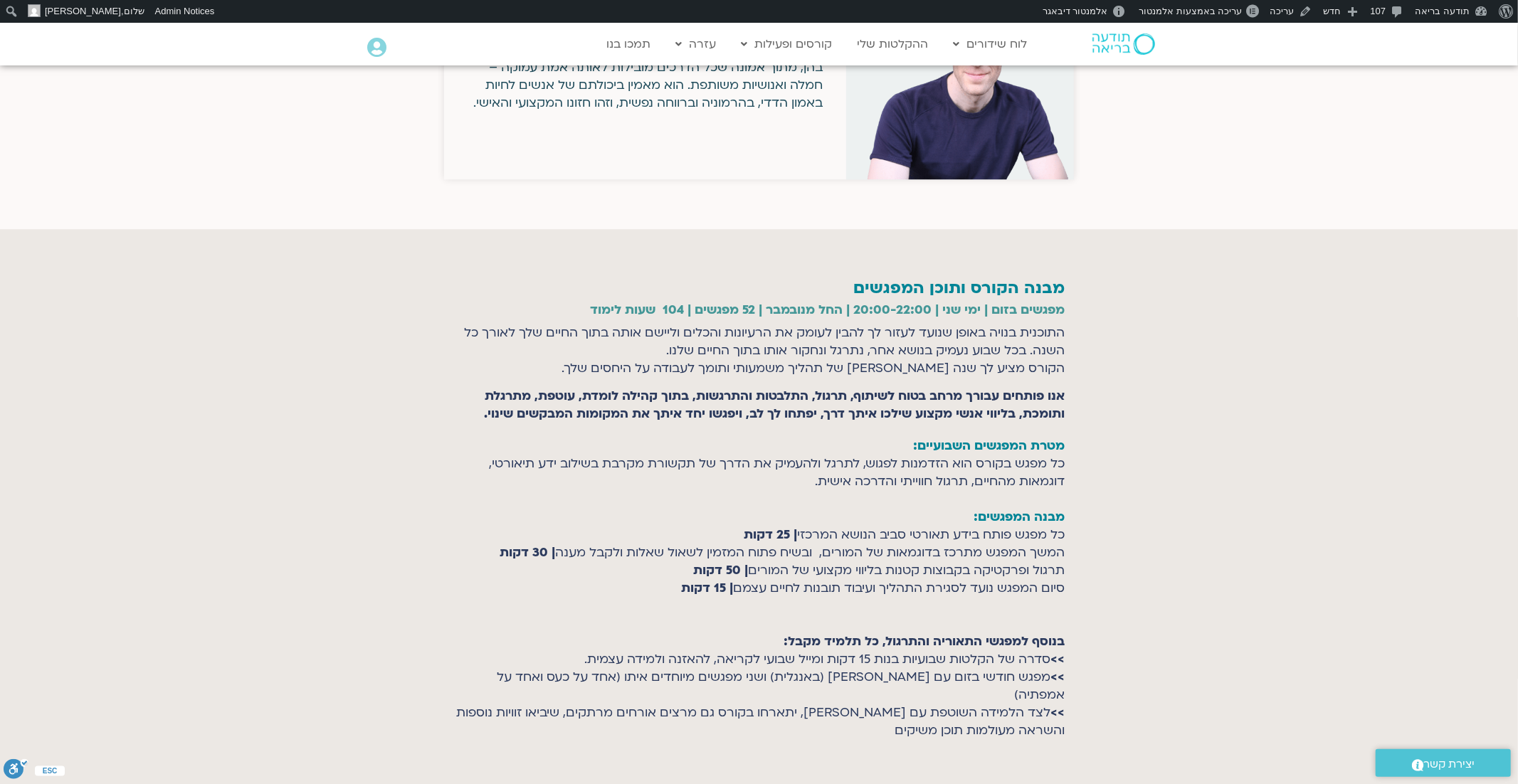
click at [966, 323] on p "התוכנית בנויה באופן שנועד לעזור לך להבין לעומק את הרעיונות והכלים וליישם אותה ב…" at bounding box center [759, 350] width 612 height 53
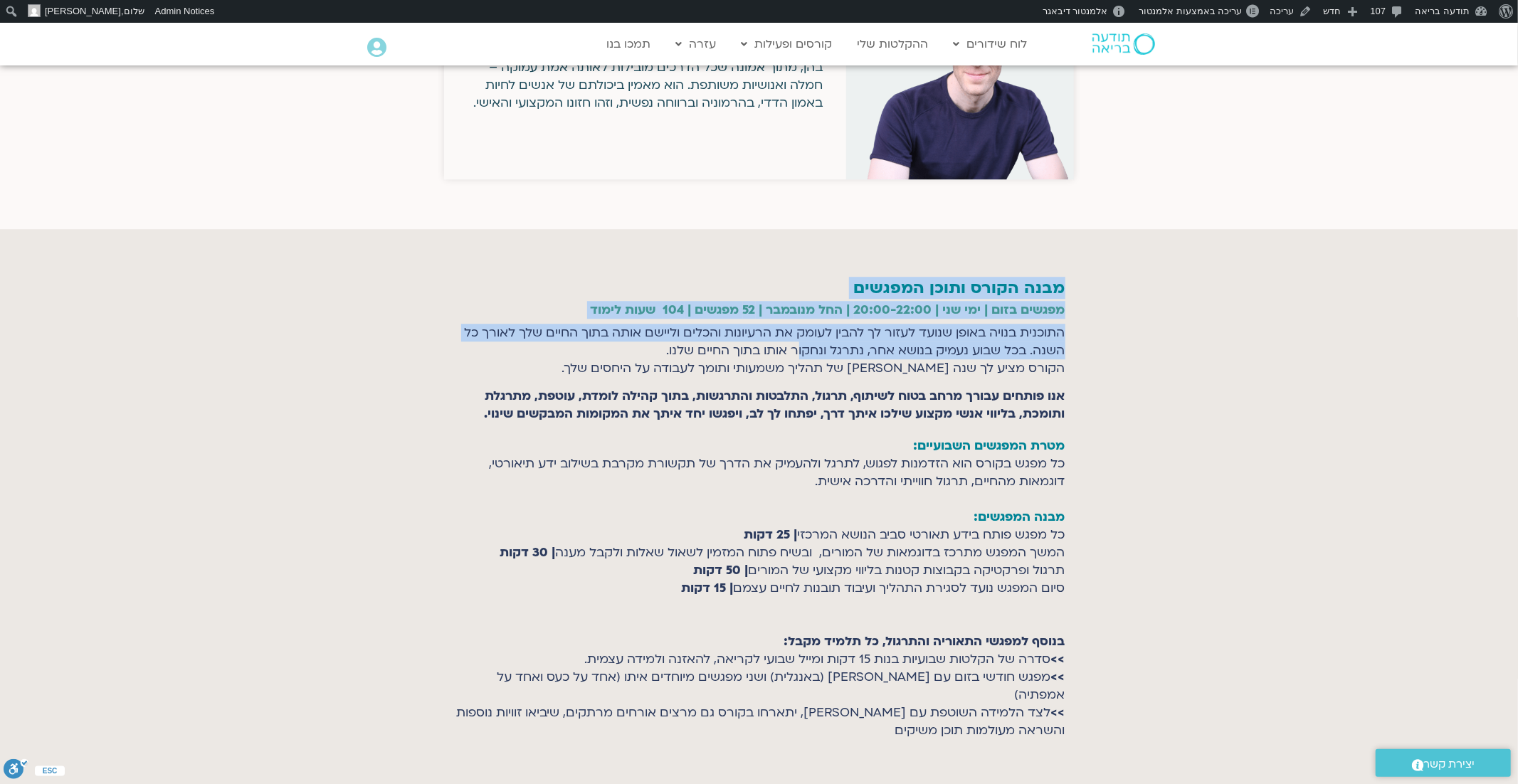
drag, startPoint x: 1065, startPoint y: 299, endPoint x: 798, endPoint y: 321, distance: 267.9
click at [797, 319] on section "מבנה הקורס ותוכן המפגשים מפגשים בזום | ימי שני | 20:00-22:00 | החל מנובמבר | 52…" at bounding box center [759, 510] width 1518 height 562
click at [798, 323] on p "התוכנית בנויה באופן שנועד לעזור לך להבין לעומק את הרעיונות והכלים וליישם אותה ב…" at bounding box center [759, 350] width 612 height 53
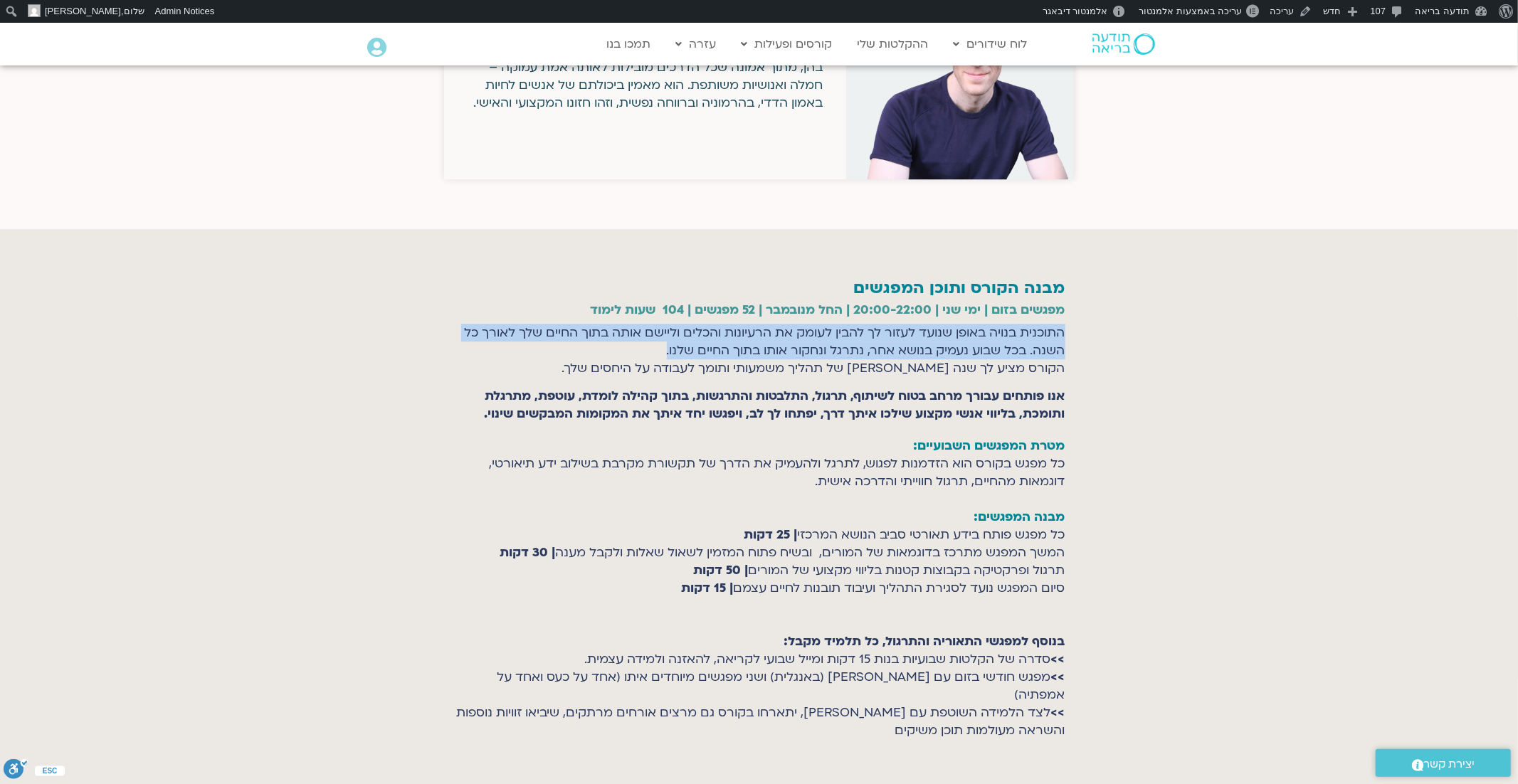
drag, startPoint x: 647, startPoint y: 314, endPoint x: 1063, endPoint y: 302, distance: 416.2
click at [1063, 323] on p "התוכנית בנויה באופן שנועד לעזור לך להבין לעומק את הרעיונות והכלים וליישם אותה ב…" at bounding box center [759, 350] width 612 height 53
copy p "התוכנית בנויה באופן שנועד לעזור לך להבין לעומק את הרעיונות והכלים וליישם אותה ב…"
click at [1054, 323] on p "התוכנית בנויה באופן שנועד לעזור לך להבין לעומק את הרעיונות והכלים וליישם אותה ב…" at bounding box center [759, 350] width 612 height 53
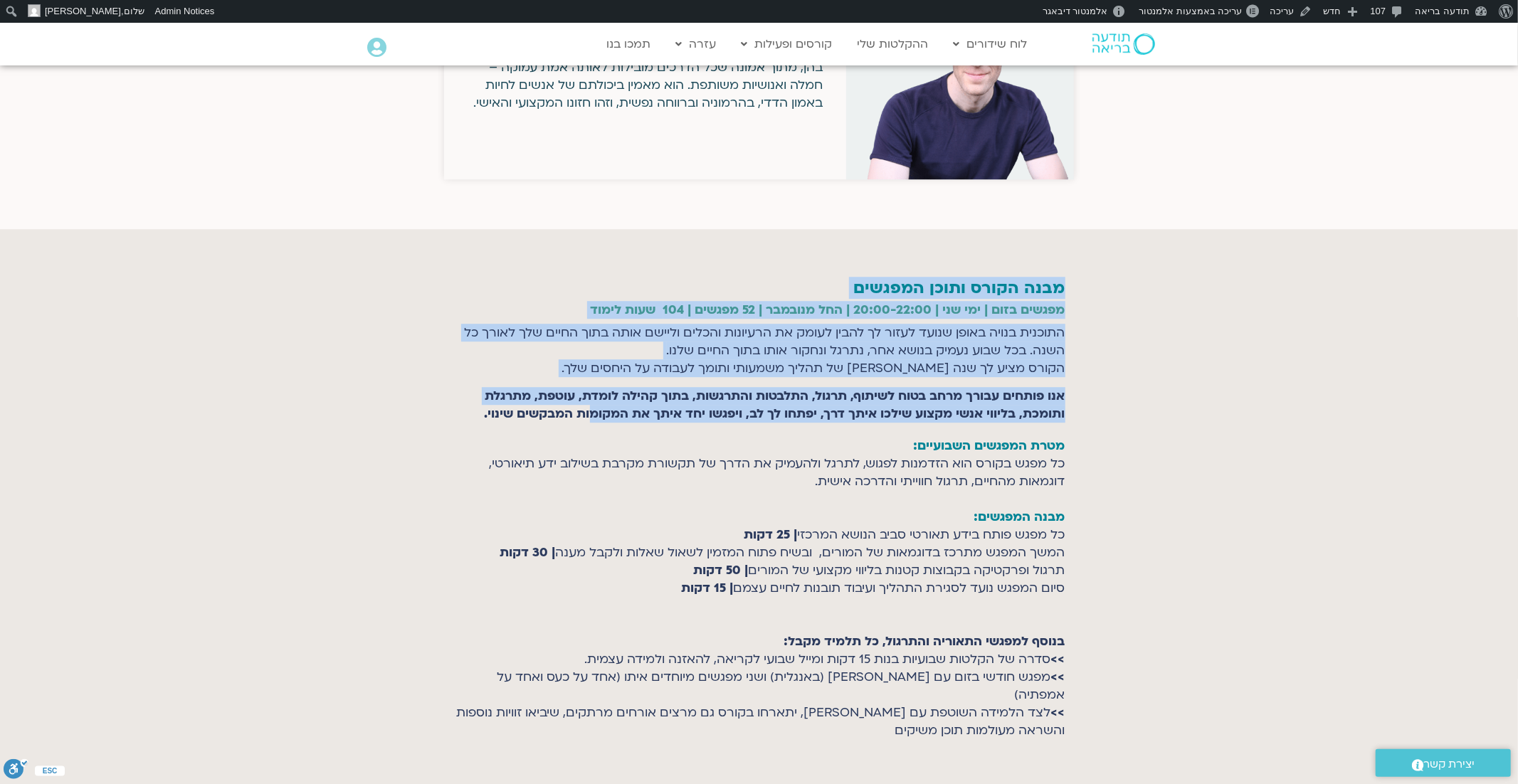
drag, startPoint x: 1067, startPoint y: 360, endPoint x: 584, endPoint y: 384, distance: 483.6
click at [584, 384] on section "מבנה הקורס ותוכן המפגשים מפגשים בזום | ימי שני | 20:00-22:00 | החל מנובמבר | 52…" at bounding box center [759, 510] width 1518 height 562
click at [584, 388] on strong "אנו פותחים עבורך מרחב בטוח לשיתוף, תרגול, התלבטות והתרגשות, בתוך קהילה לומדת, ע…" at bounding box center [775, 404] width 581 height 34
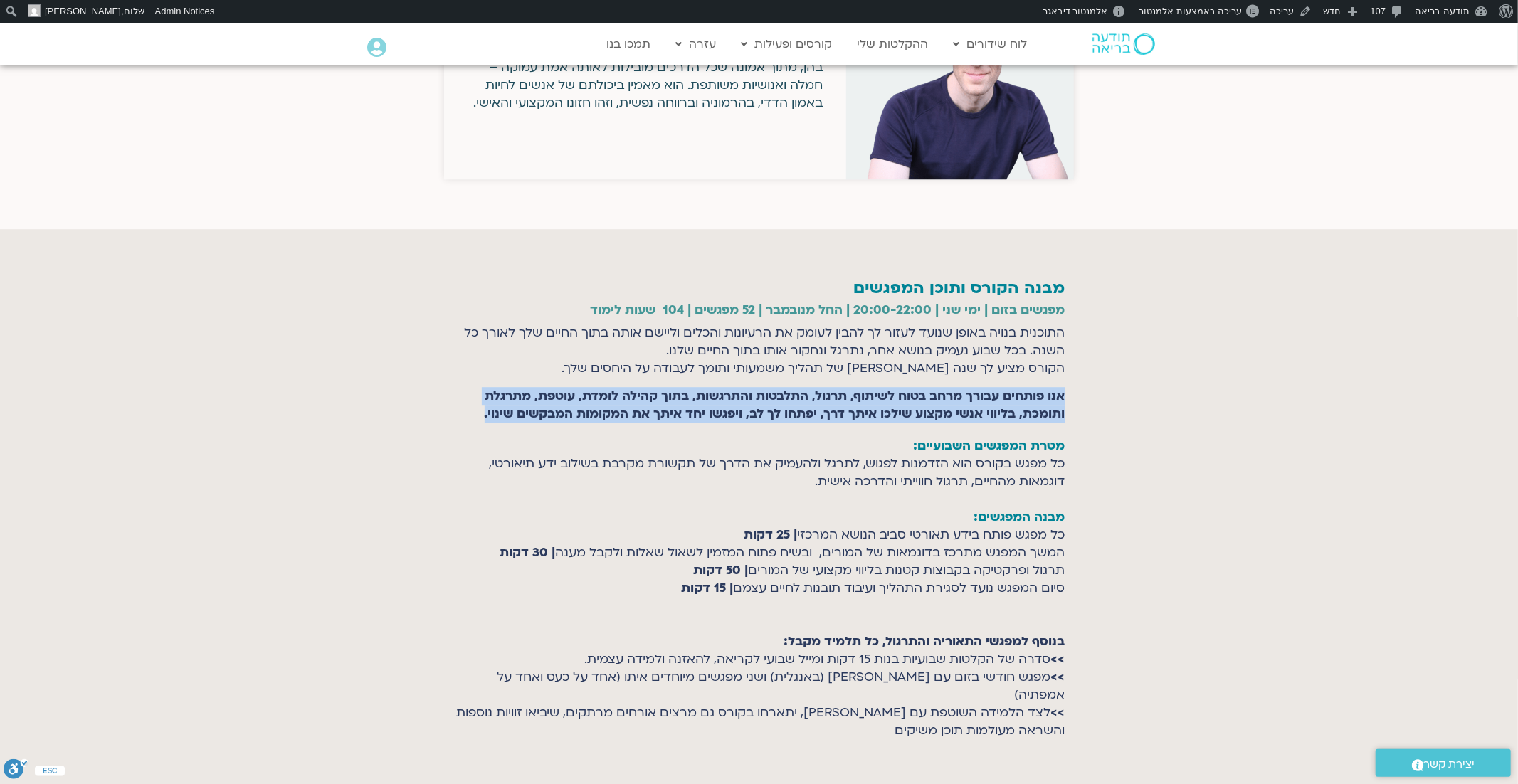
drag, startPoint x: 471, startPoint y: 376, endPoint x: 1063, endPoint y: 359, distance: 592.2
click at [1063, 387] on p "אנו פותחים עבורך מרחב בטוח לשיתוף, תרגול, התלבטות והתרגשות, בתוך קהילה לומדת, ע…" at bounding box center [759, 404] width 612 height 35
copy strong "אנו פותחים עבורך מרחב בטוח לשיתוף, תרגול, התלבטות והתרגשות, בתוך קהילה לומדת, ע…"
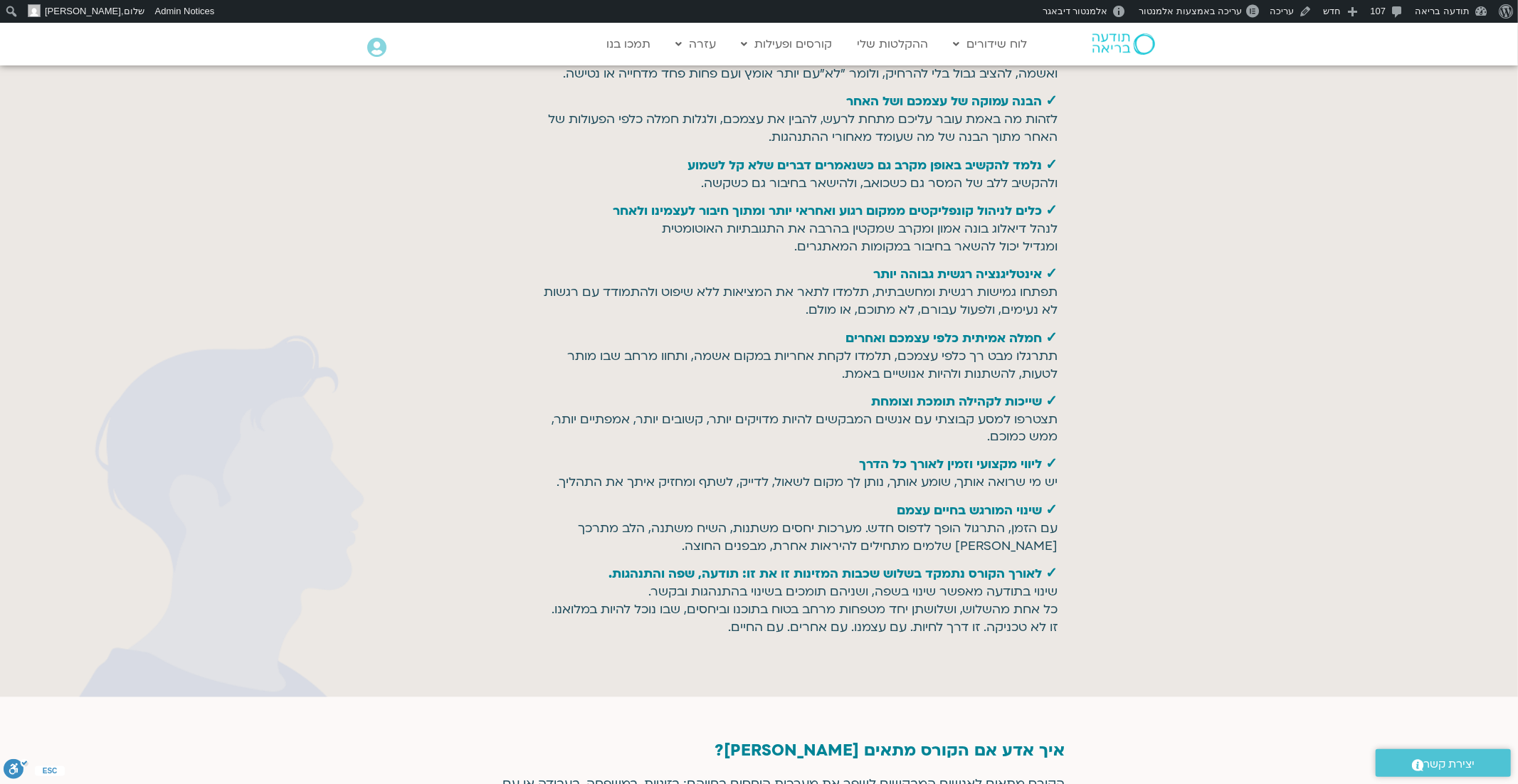
scroll to position [1850, 0]
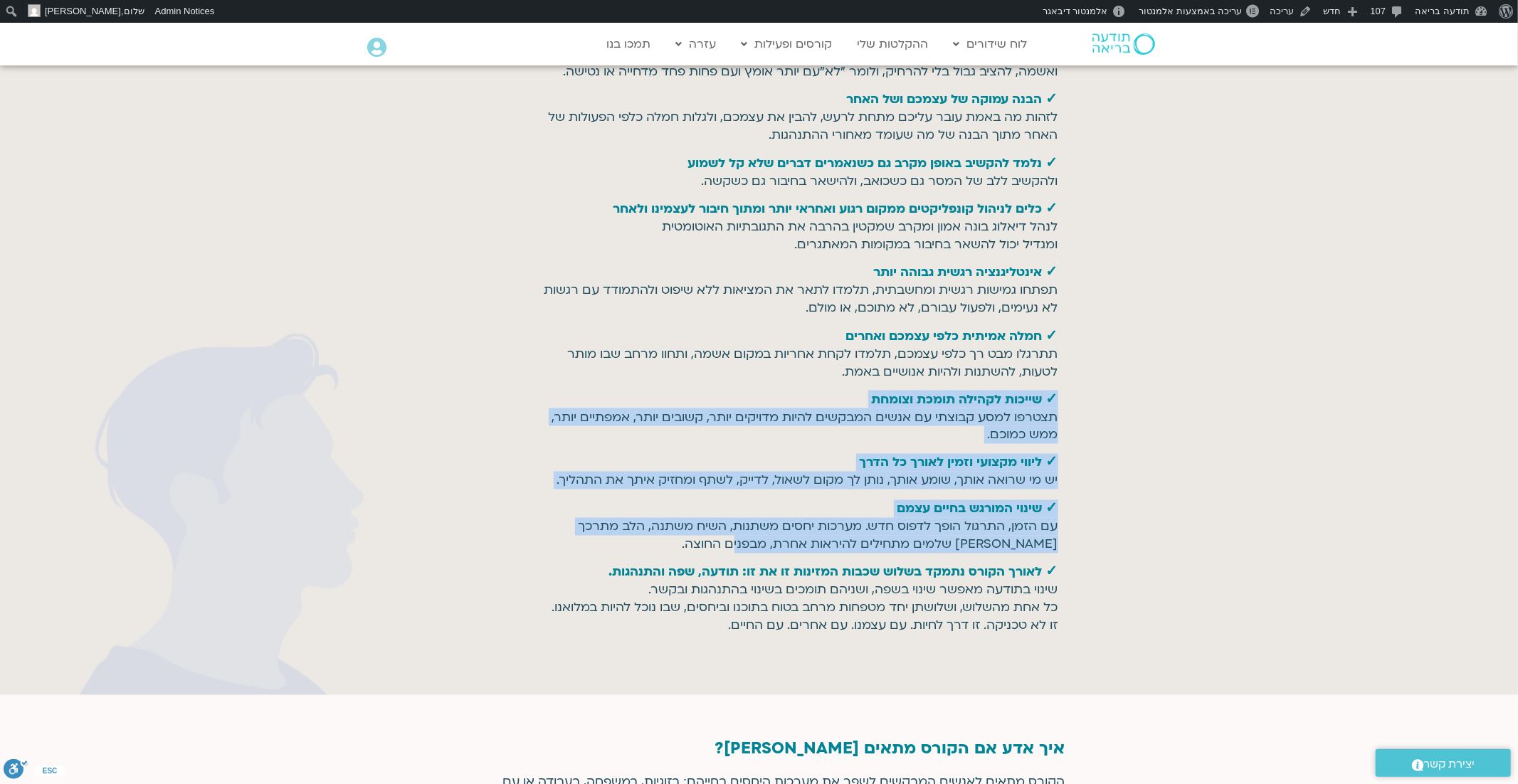
drag, startPoint x: 1058, startPoint y: 379, endPoint x: 781, endPoint y: 535, distance: 317.9
click at [781, 535] on div "מה נלמד לאורך השנה? ✓ שפת חיים חדשה שפה פשוטה ועמוקה שמחליפה שיפוטים, האשמות ומ…" at bounding box center [759, 287] width 612 height 732
copy div "✓ שייכות לקהילה תומכת וצומחת תצטרפו למסע קבוצתי עם אנשים המבקשים להיות מדויקים …"
